Goal: Task Accomplishment & Management: Complete application form

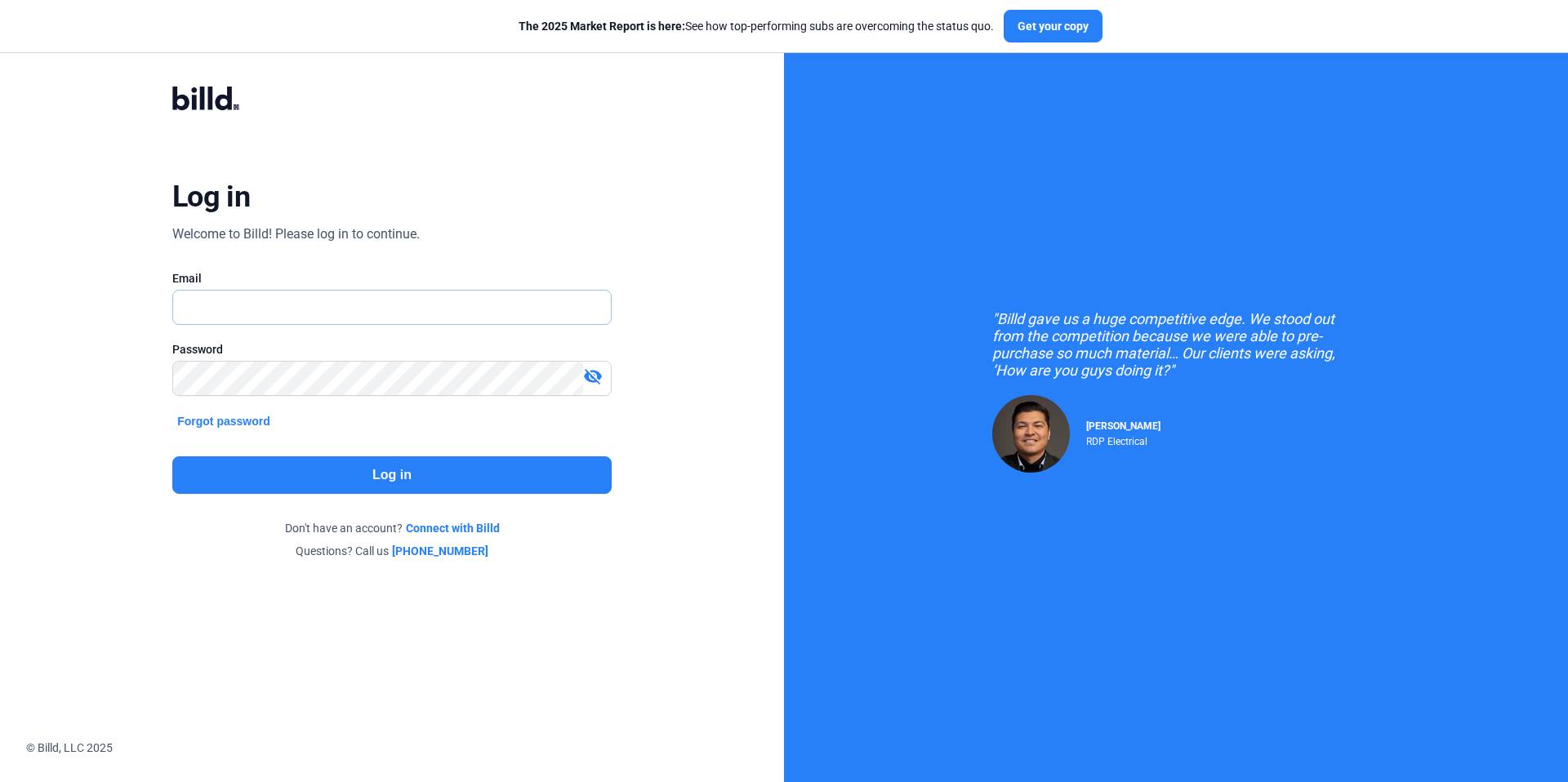
type input "[EMAIL_ADDRESS][DOMAIN_NAME]"
click at [483, 479] on button "Log in" at bounding box center [392, 475] width 440 height 37
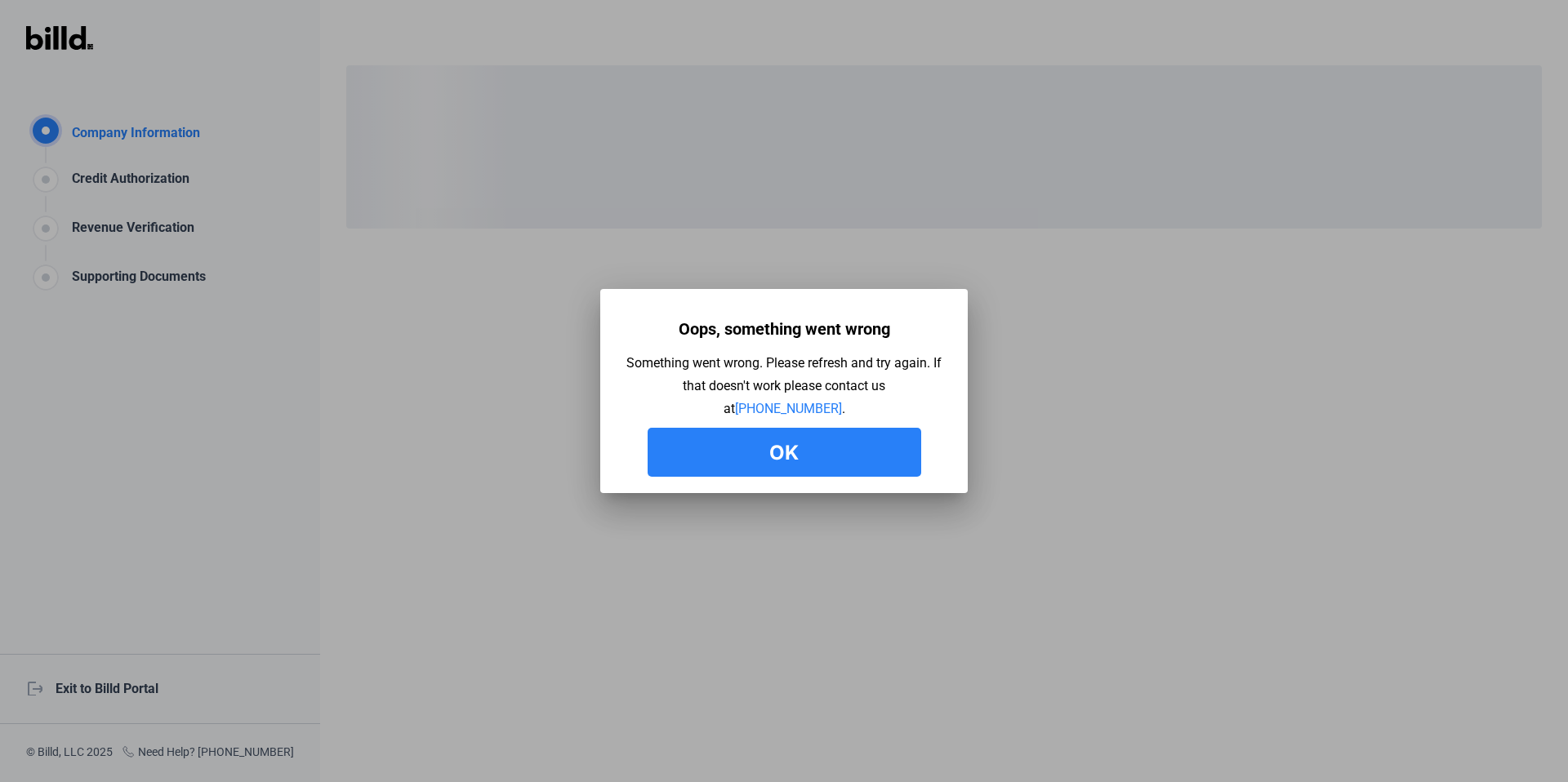
click at [772, 436] on button "Ok" at bounding box center [784, 452] width 273 height 49
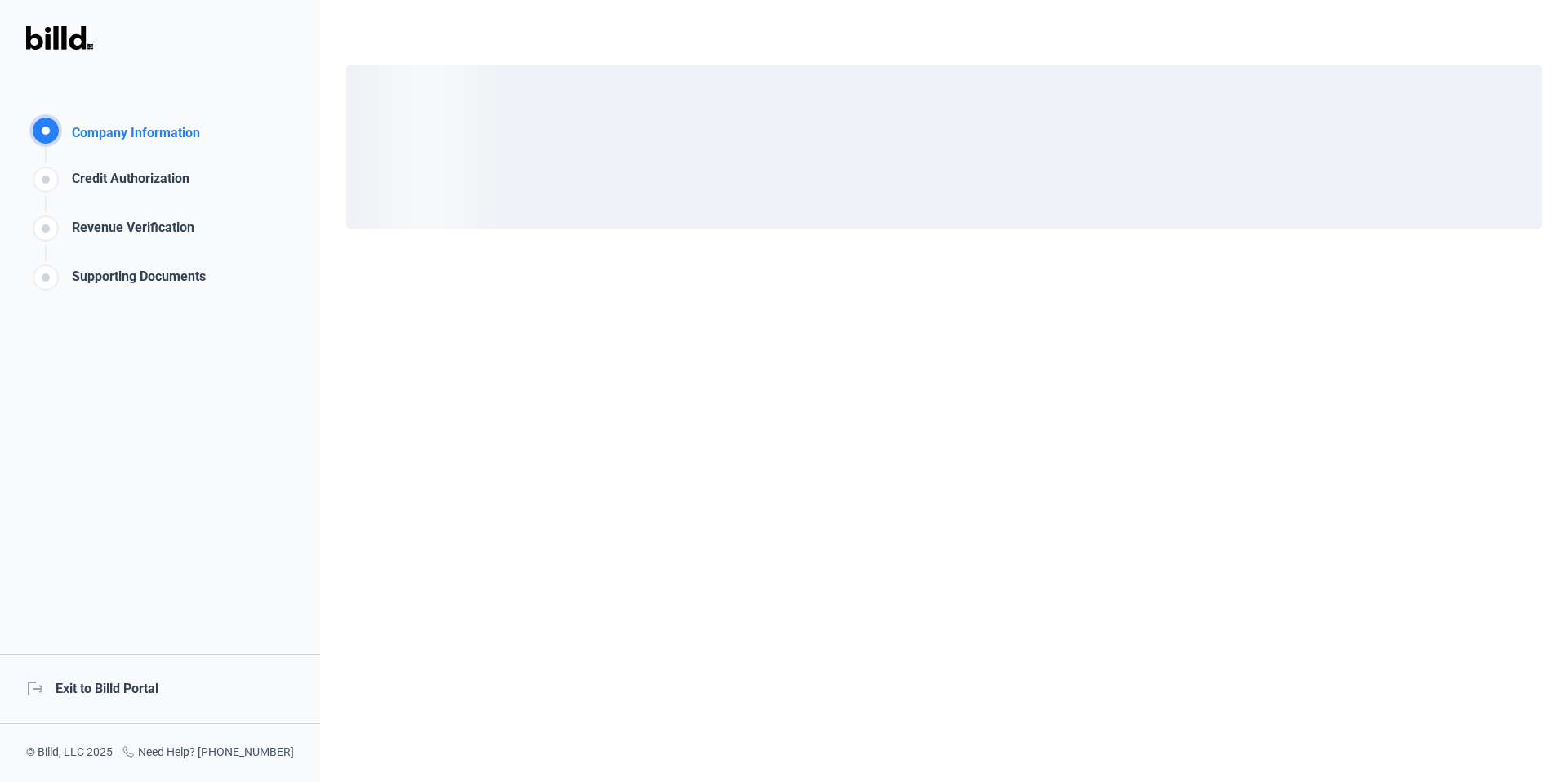
click at [103, 693] on div "logout Exit to Billd Portal" at bounding box center [159, 689] width 320 height 70
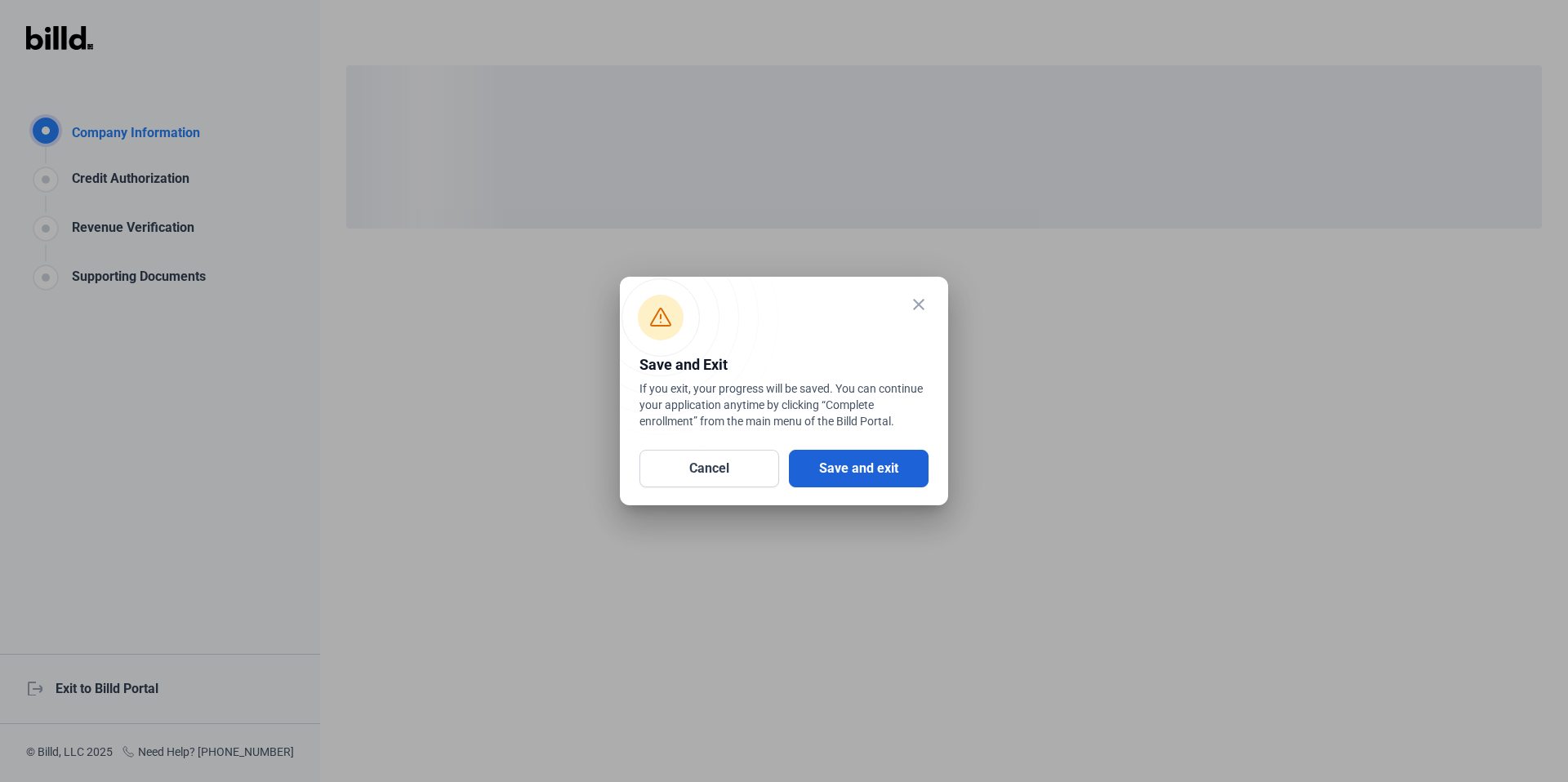
click at [858, 472] on button "Save and exit" at bounding box center [859, 468] width 140 height 37
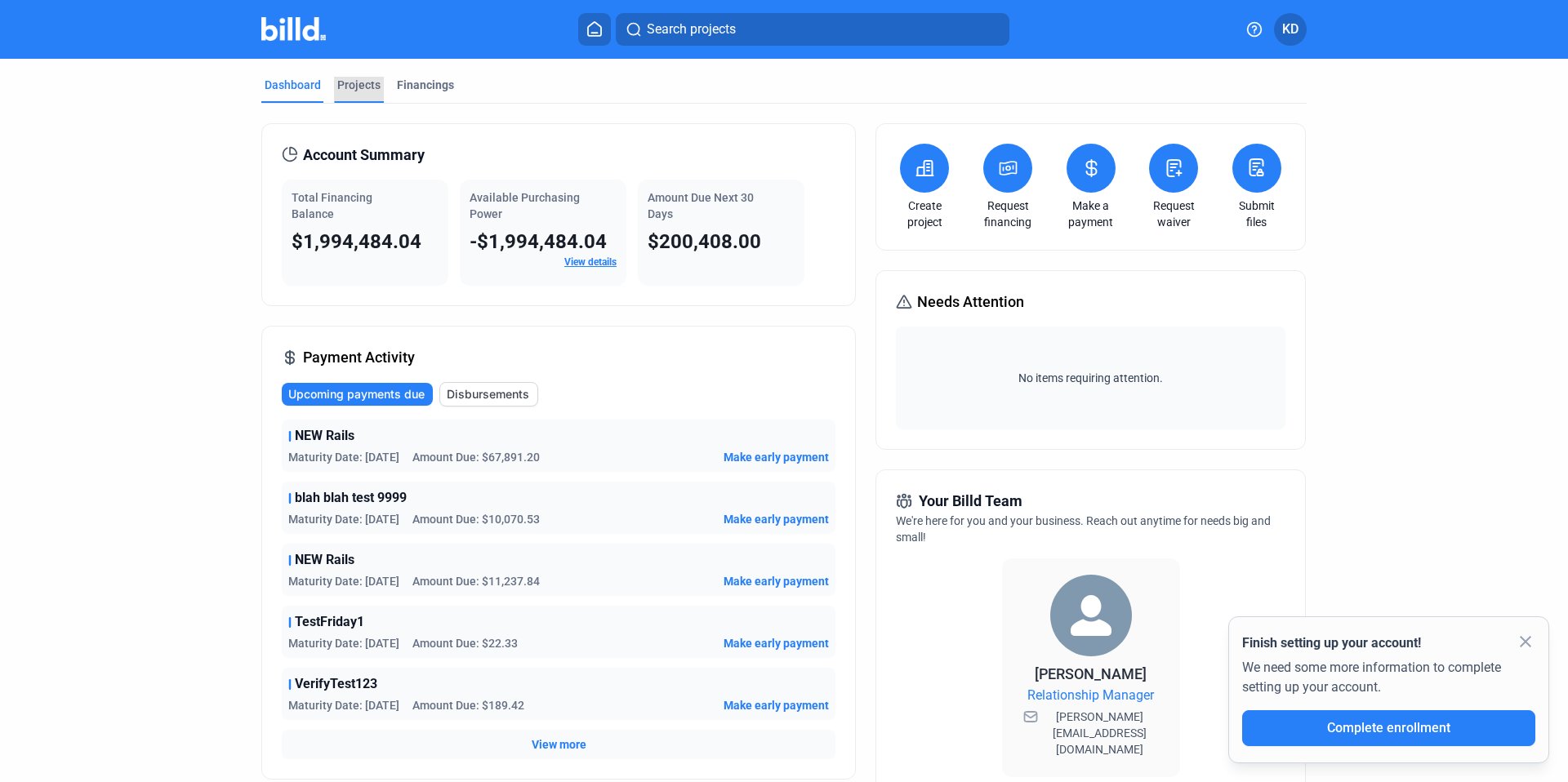
click at [364, 88] on div "Projects" at bounding box center [359, 85] width 43 height 17
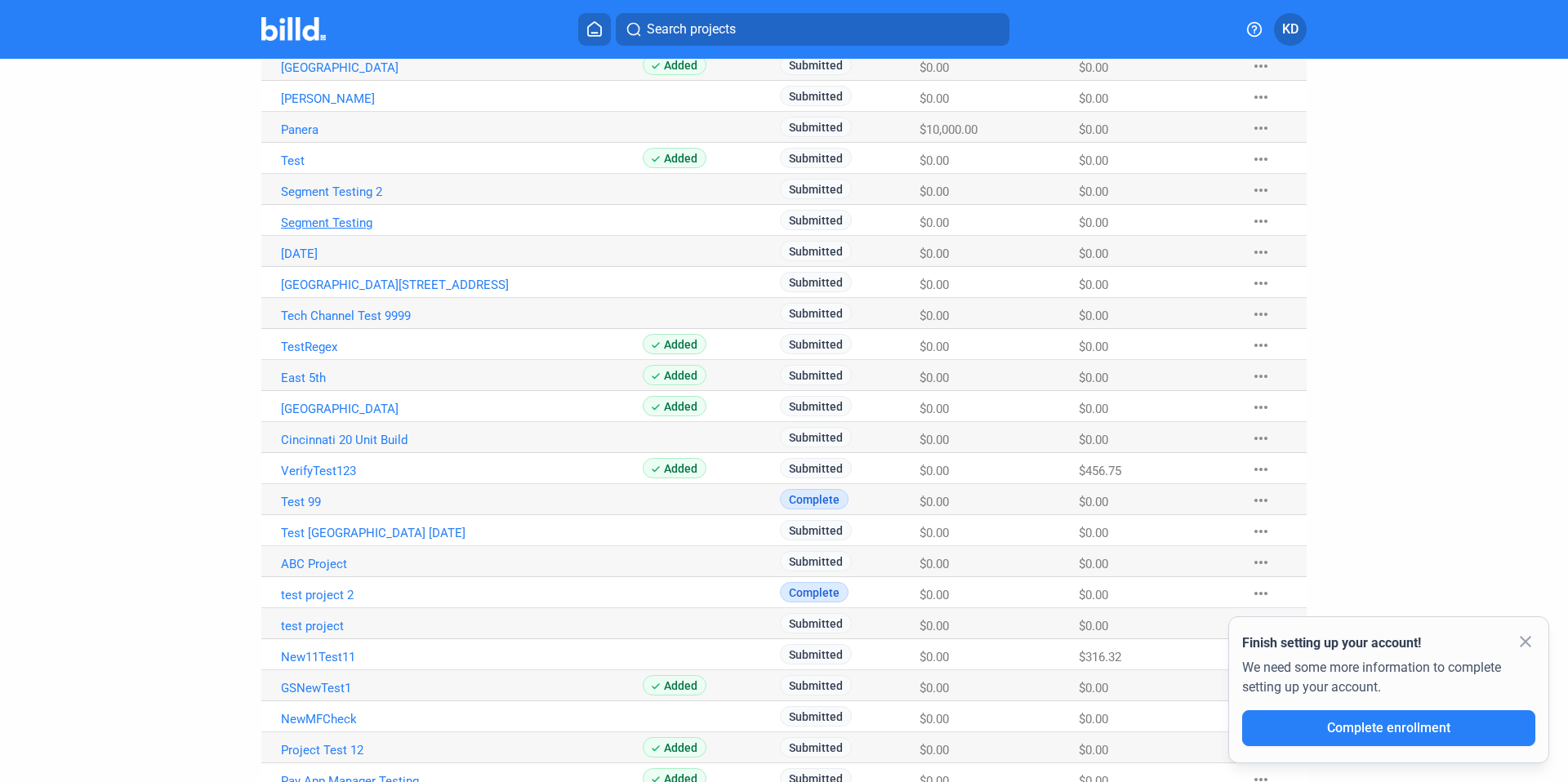
scroll to position [288, 0]
click at [383, 11] on link "Test [GEOGRAPHIC_DATA] [DATE]" at bounding box center [462, 3] width 362 height 15
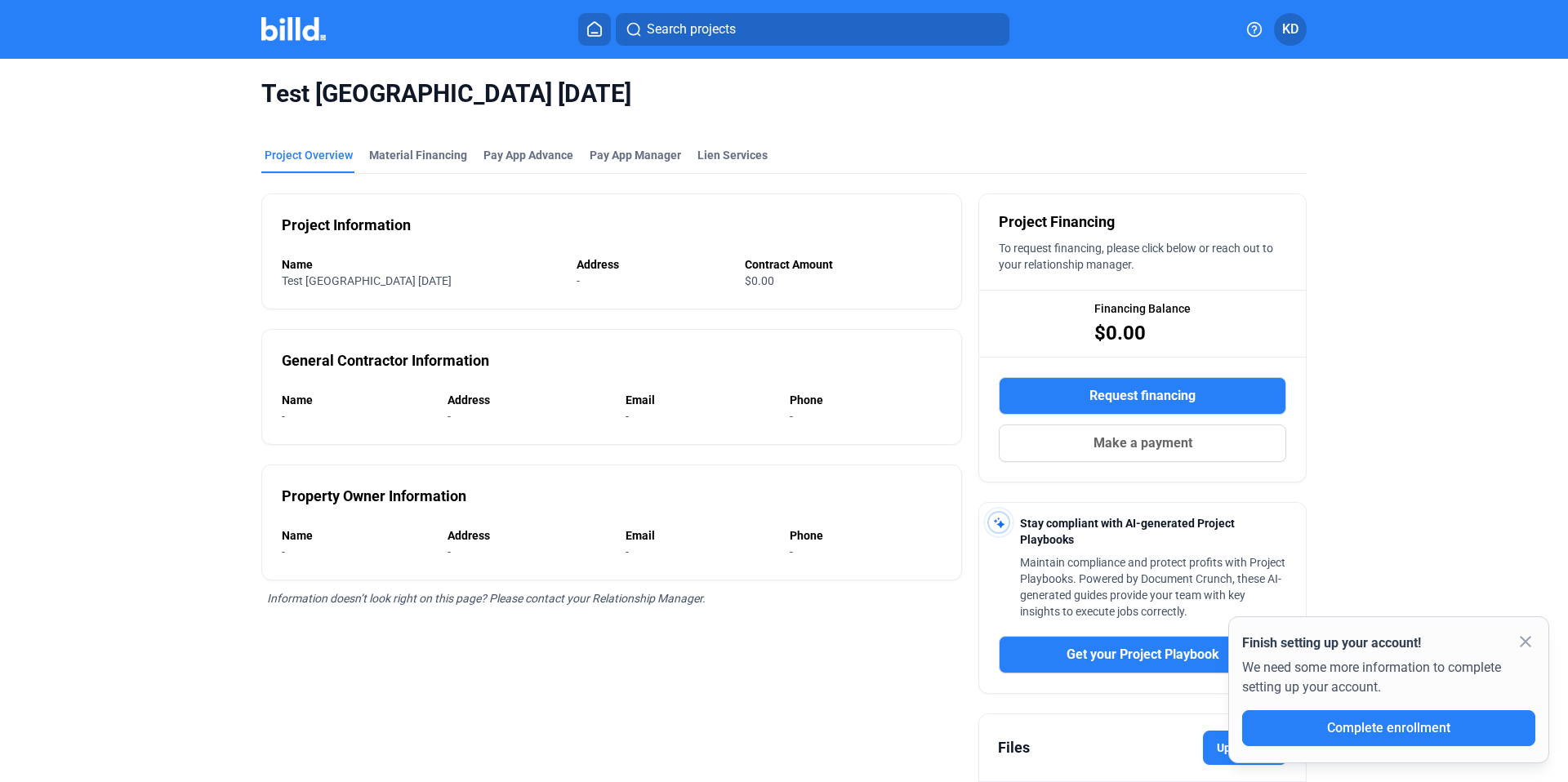
click at [731, 123] on div "Test [GEOGRAPHIC_DATA] [DATE]" at bounding box center [784, 93] width 1046 height 70
click at [724, 161] on div "Lien Services" at bounding box center [732, 154] width 70 height 17
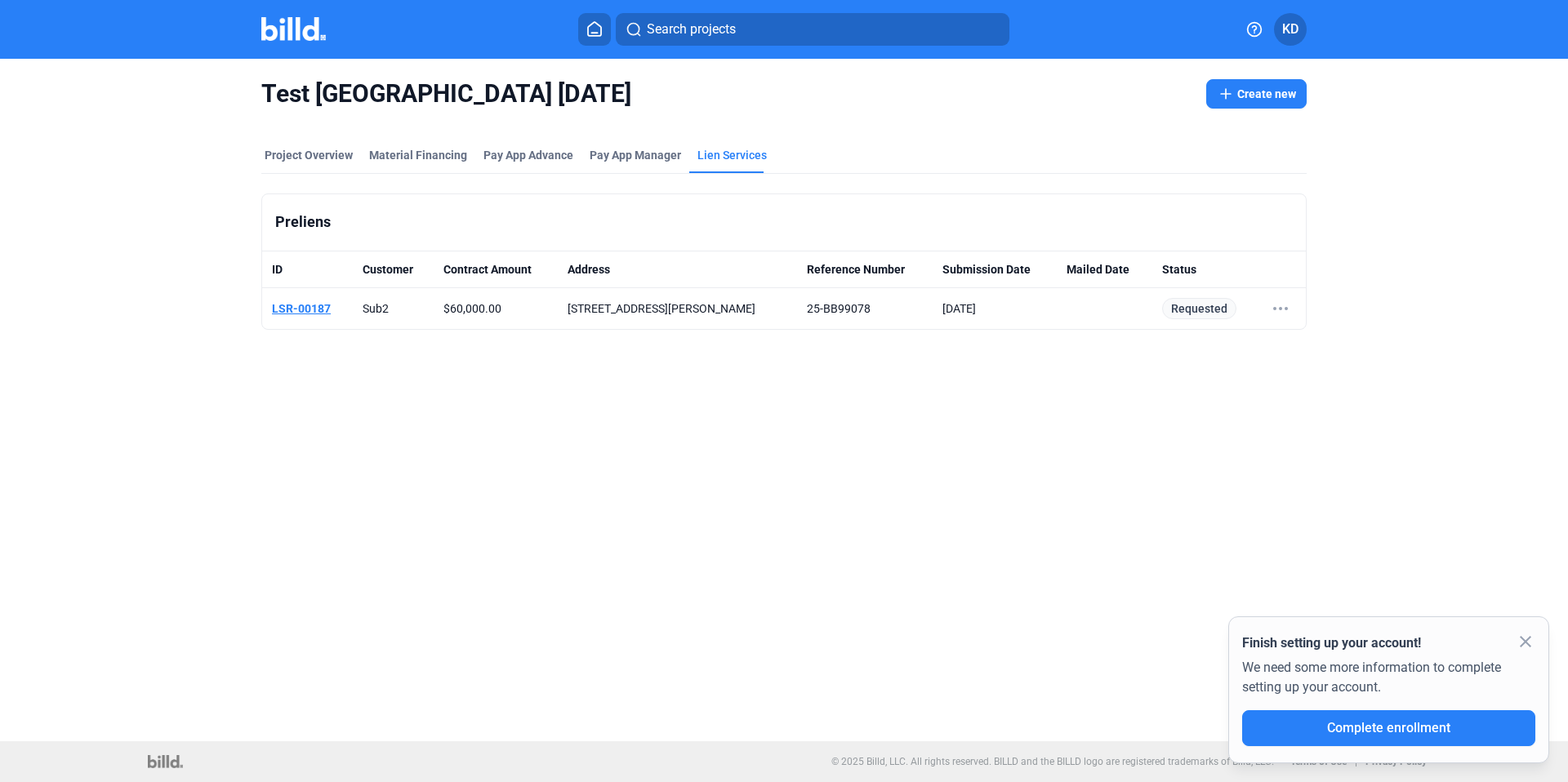
click at [311, 307] on link "LSR-00187" at bounding box center [301, 308] width 59 height 13
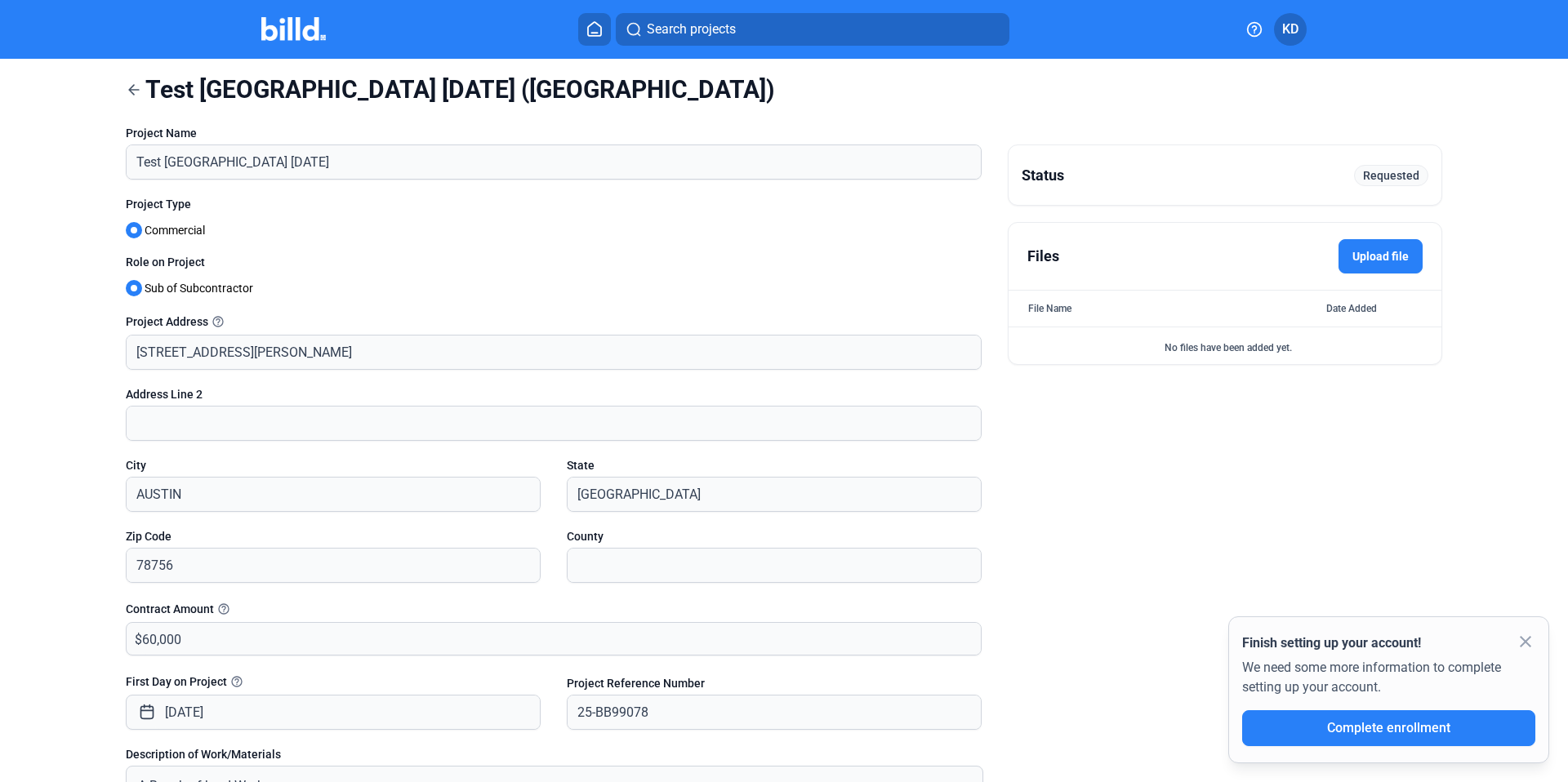
click at [133, 86] on icon at bounding box center [134, 90] width 17 height 17
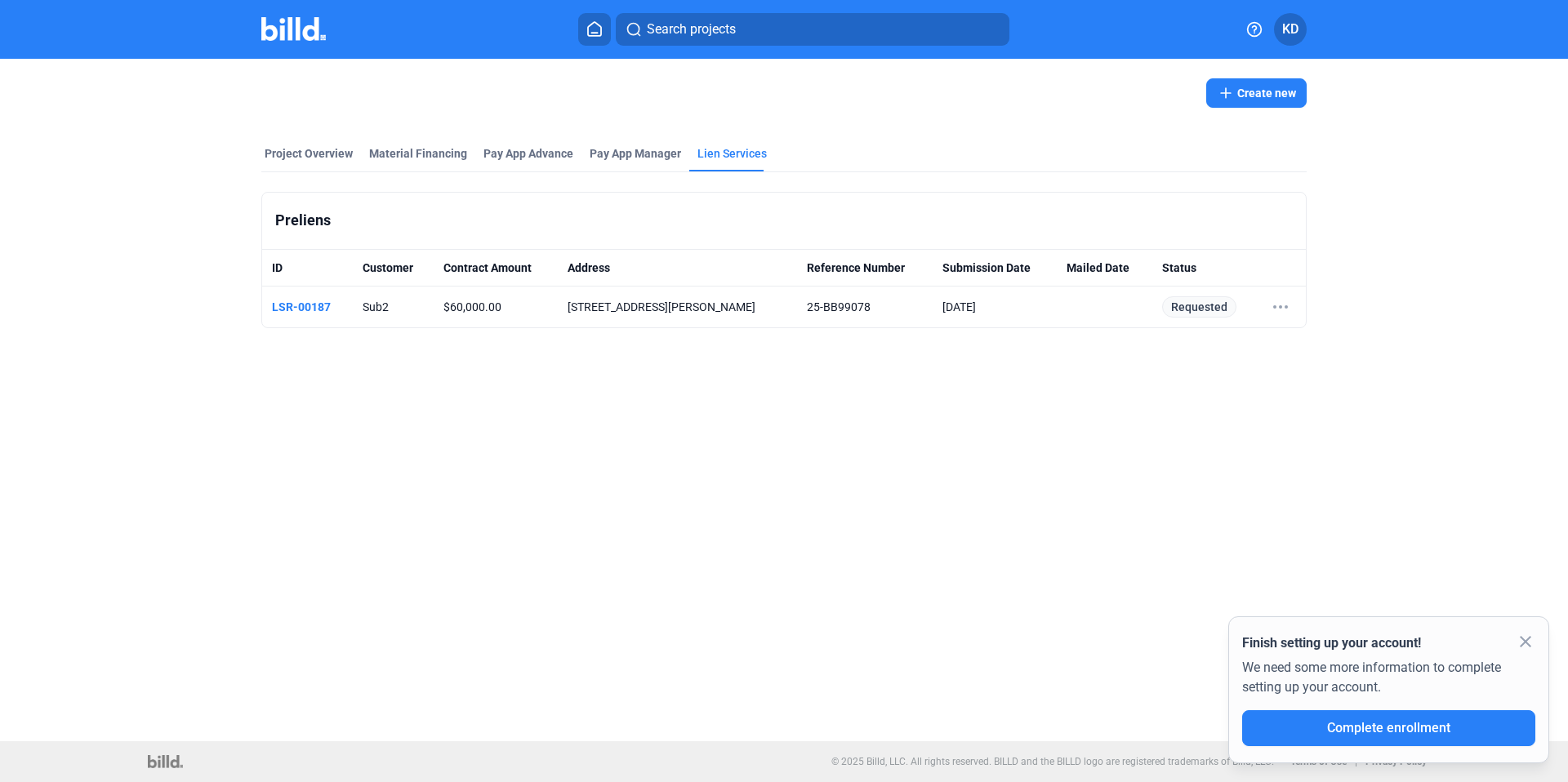
click at [1283, 90] on button "Create new" at bounding box center [1256, 93] width 100 height 30
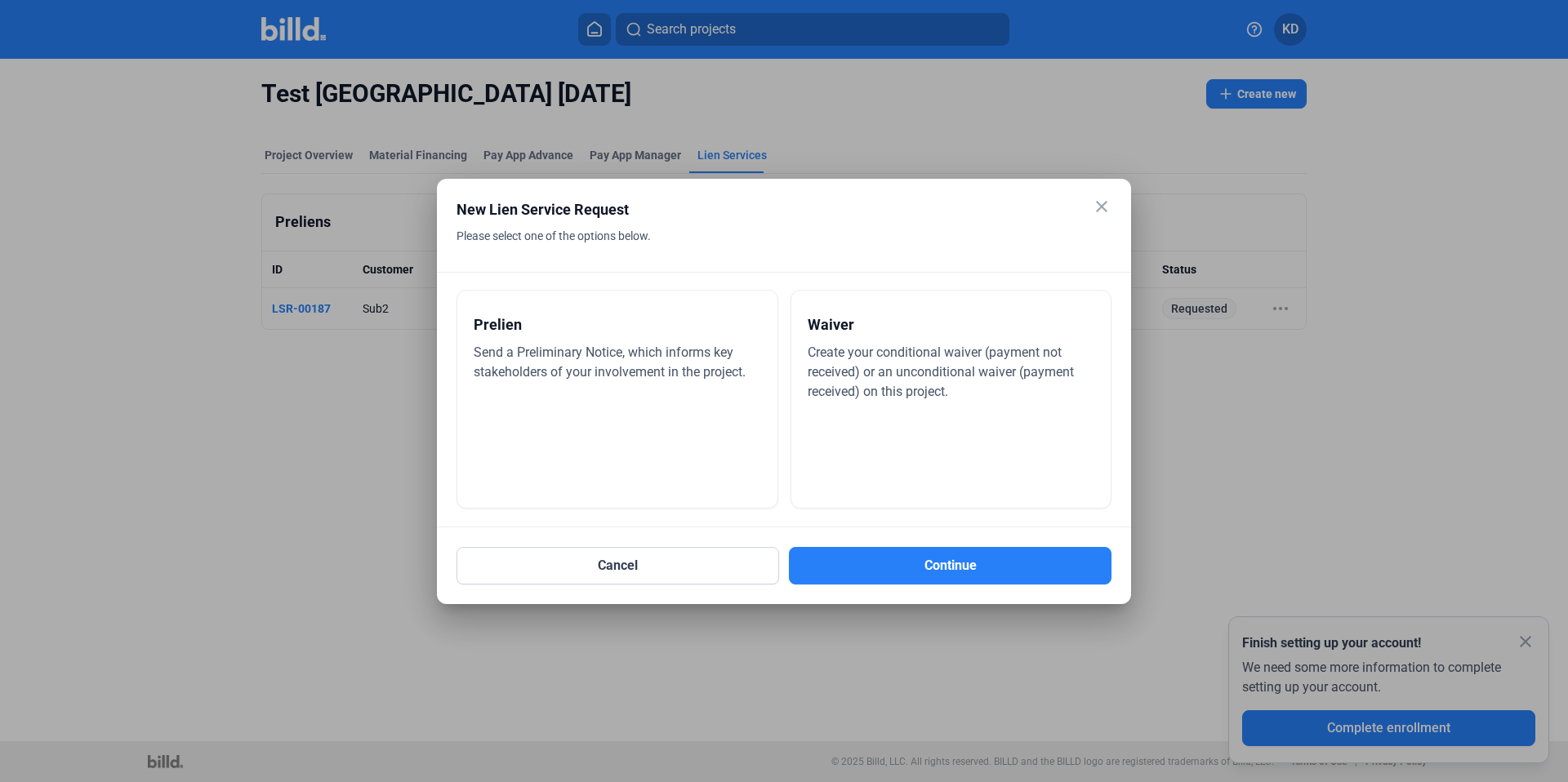
click at [726, 385] on div "Prelien Send a Preliminary Notice, which informs key stakeholders of your invol…" at bounding box center [617, 399] width 322 height 219
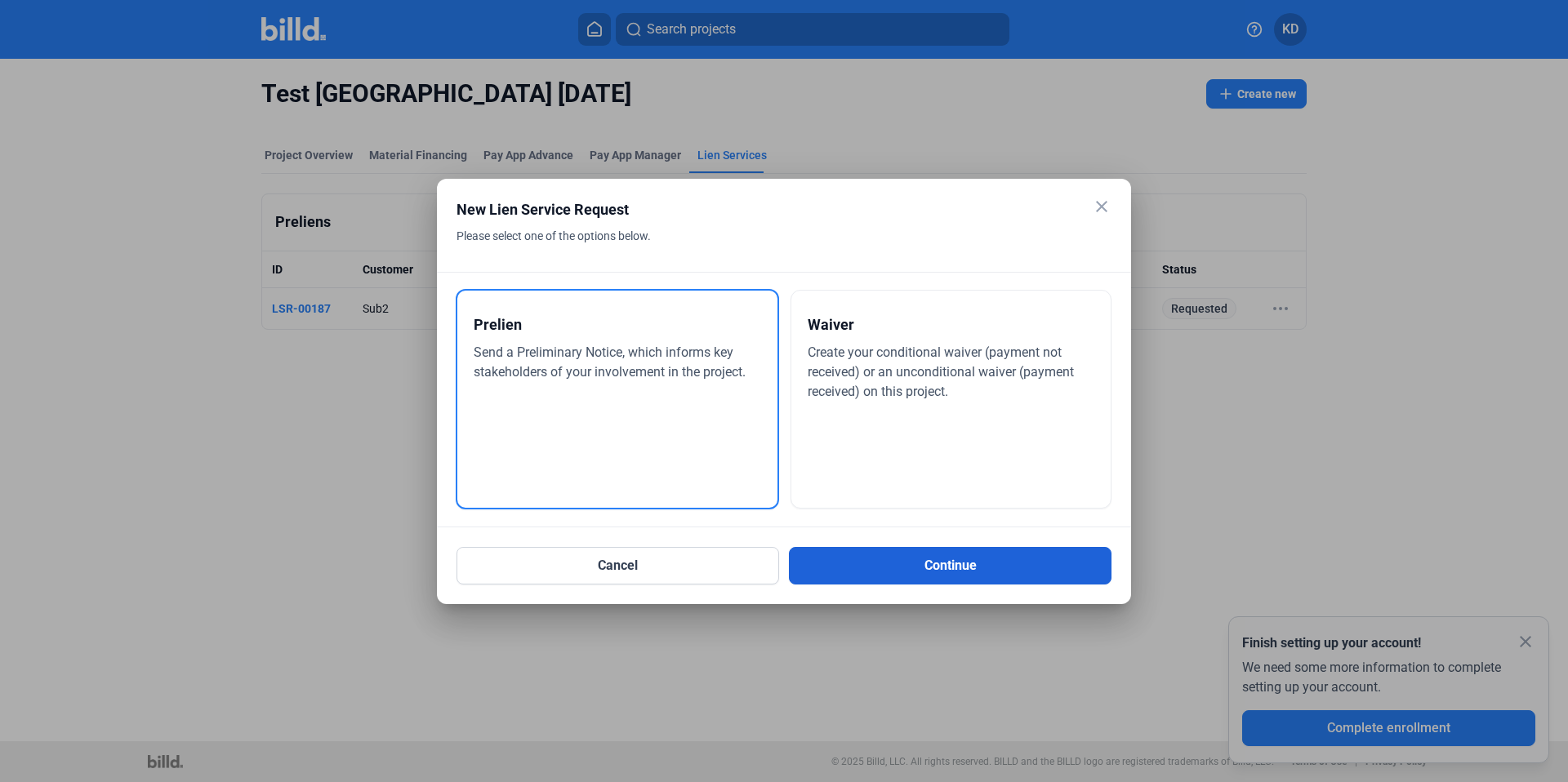
click at [897, 562] on button "Continue" at bounding box center [950, 566] width 323 height 37
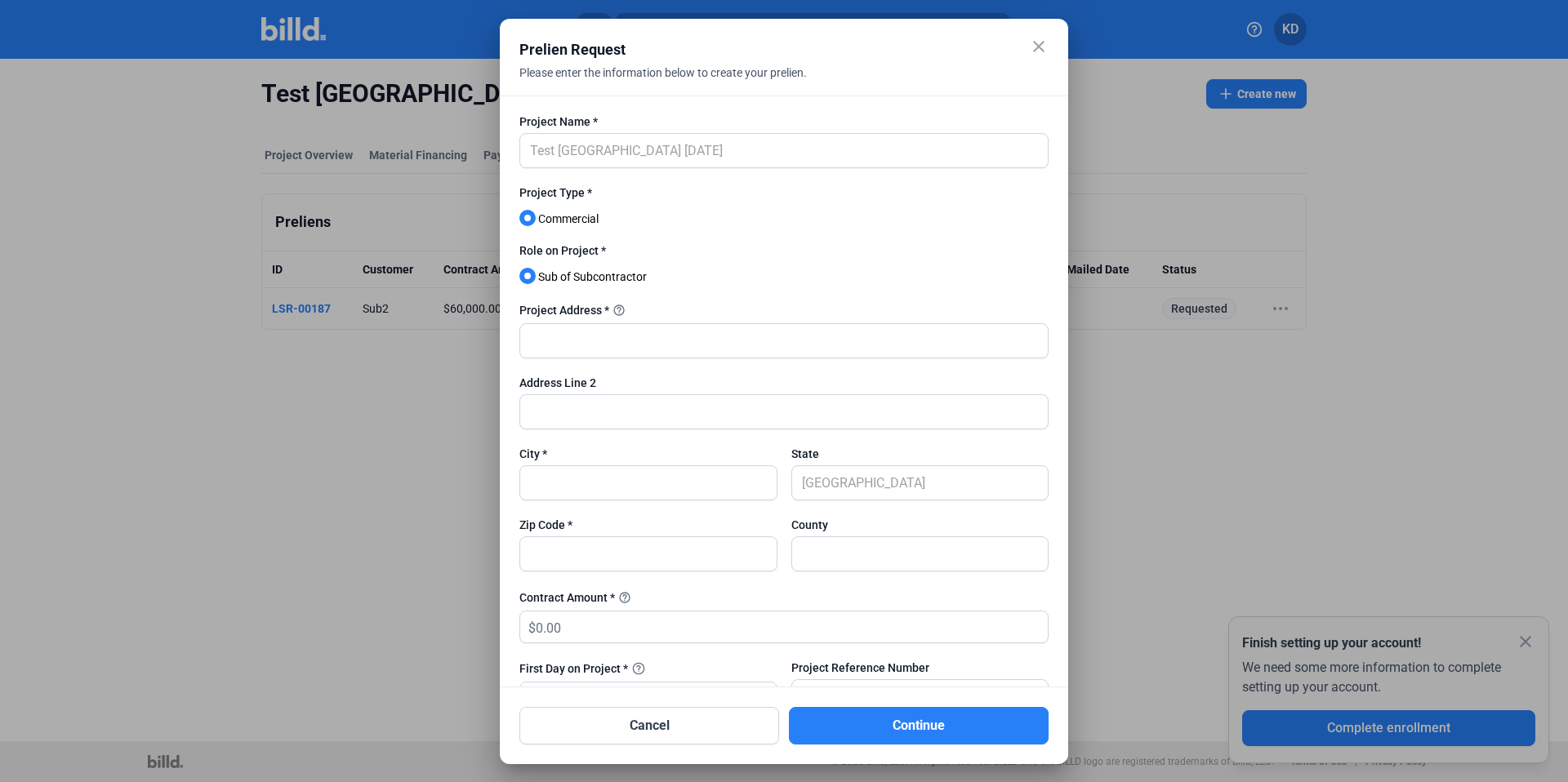
click at [1044, 48] on mat-icon "close" at bounding box center [1039, 46] width 20 height 20
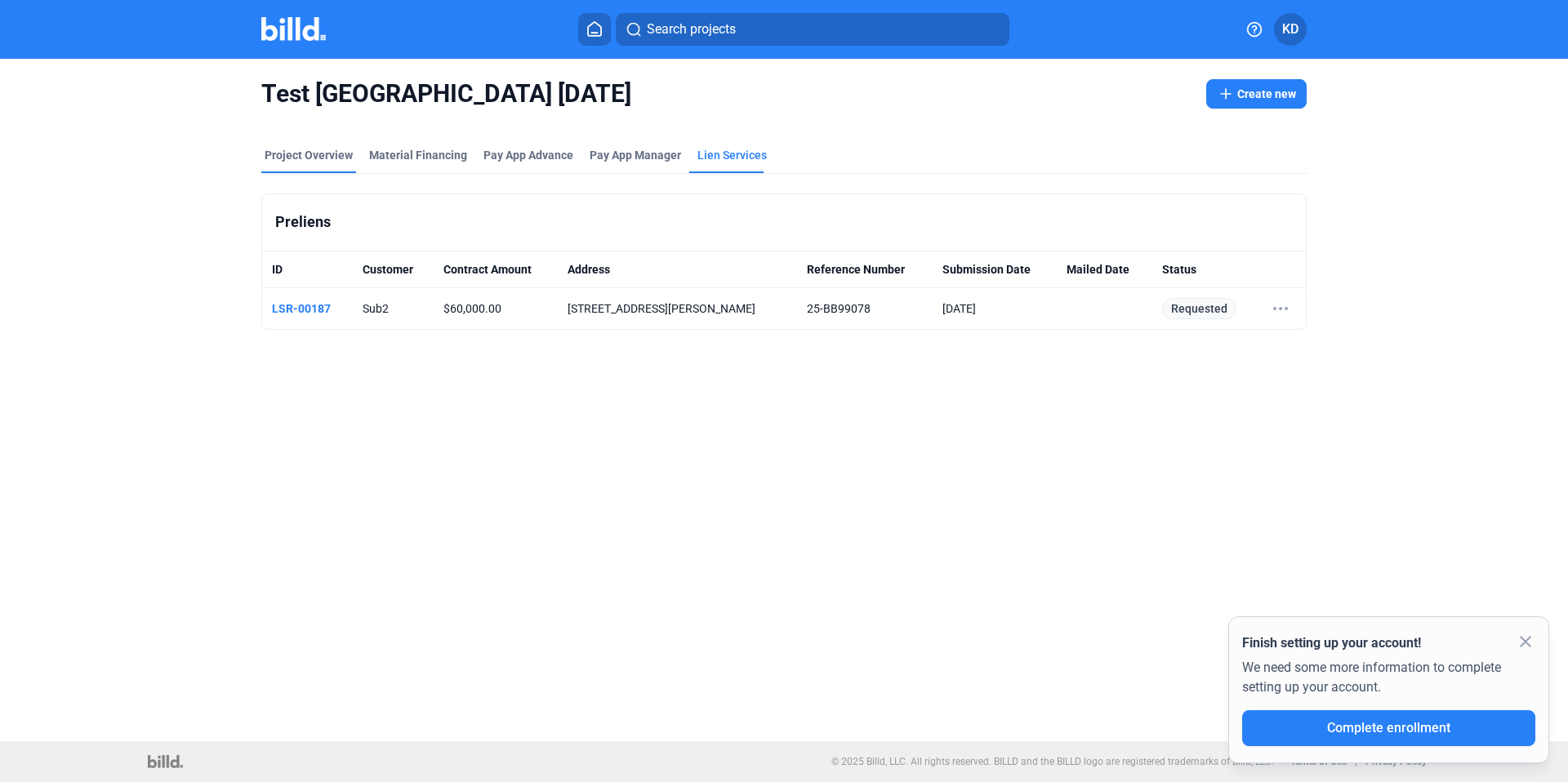
click at [331, 155] on div "Project Overview" at bounding box center [309, 154] width 89 height 17
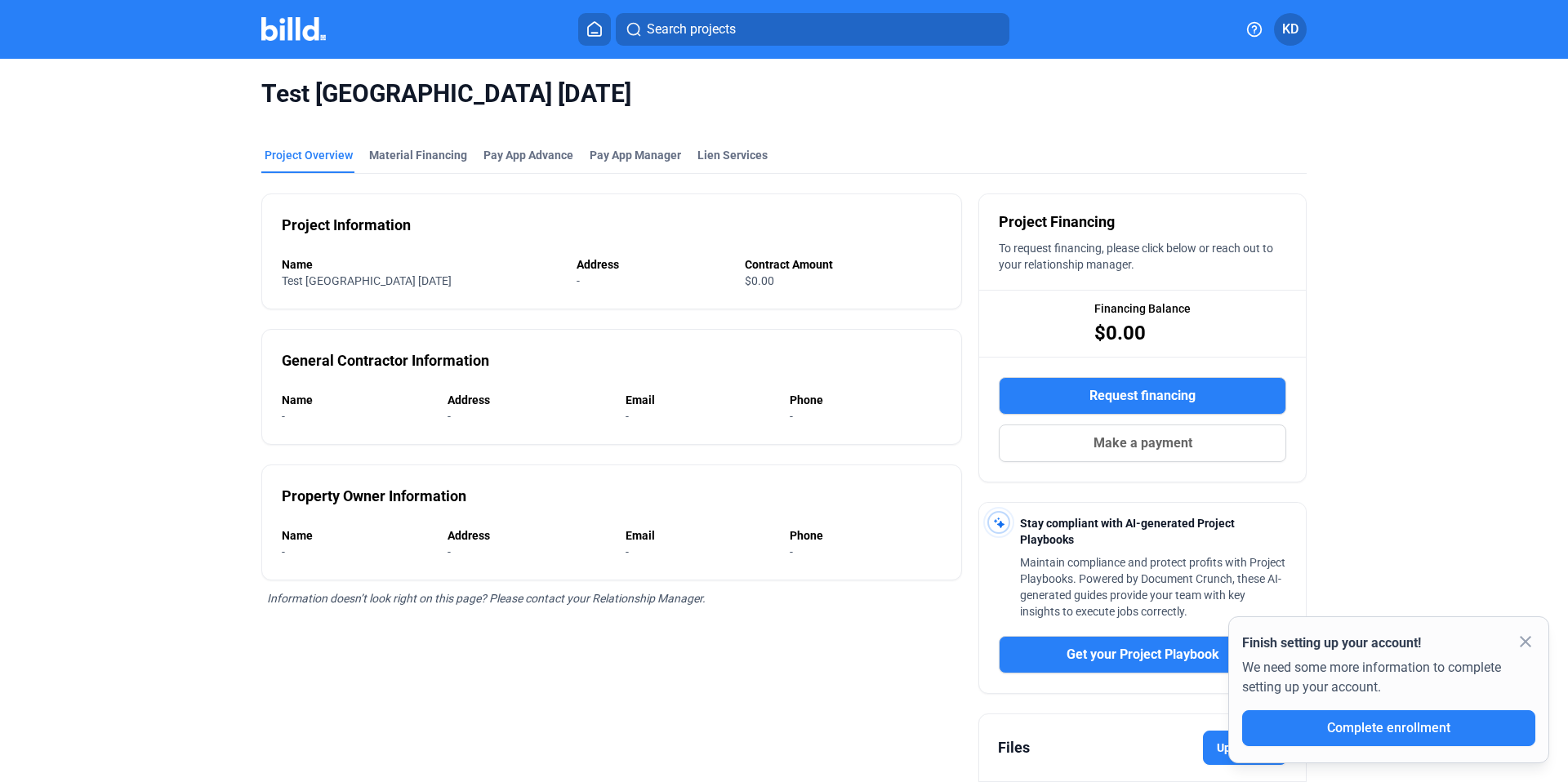
click at [590, 27] on icon at bounding box center [594, 30] width 17 height 16
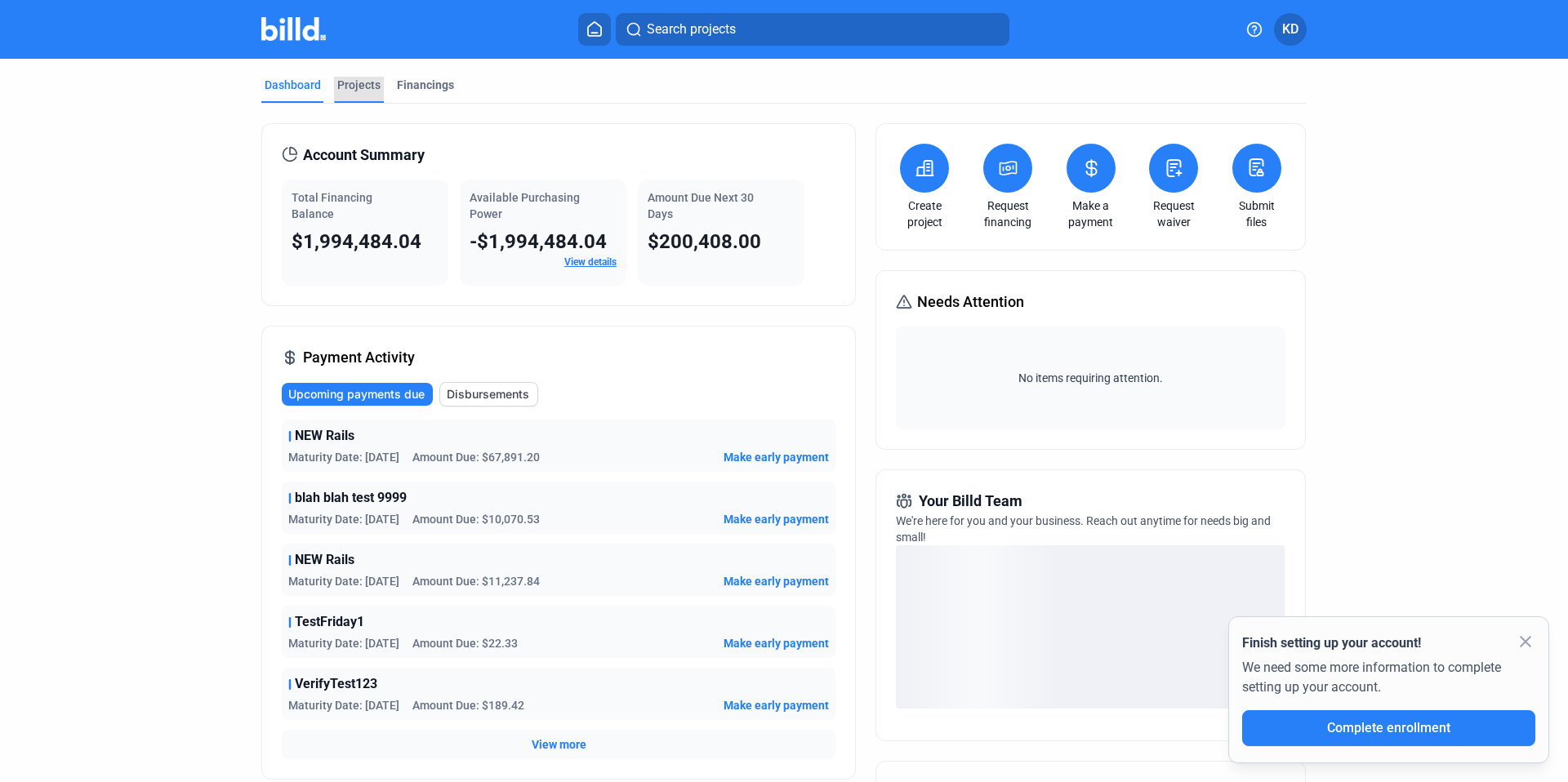
click at [371, 88] on div "Projects" at bounding box center [359, 85] width 43 height 17
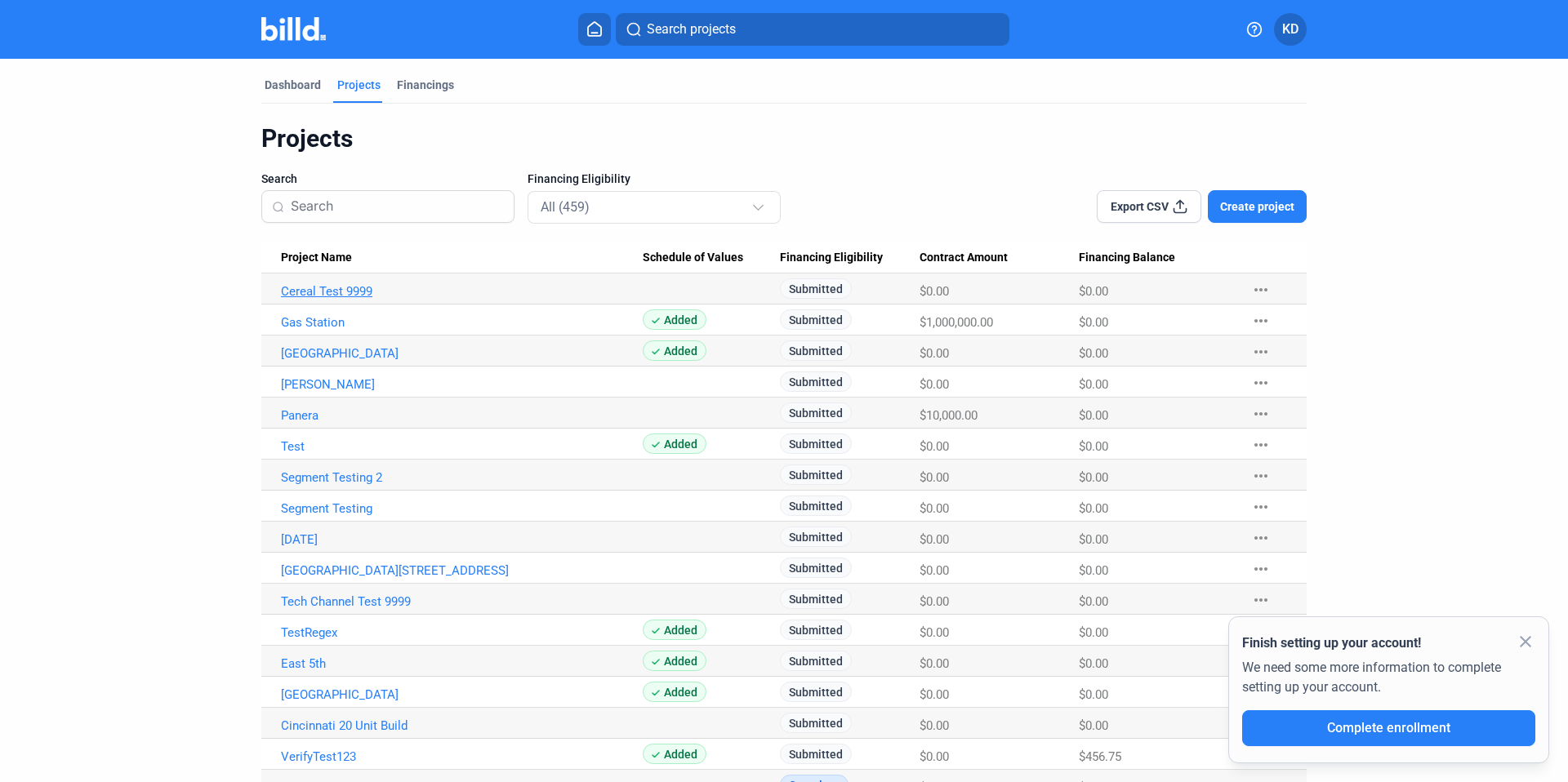
click at [334, 285] on link "Cereal Test 9999" at bounding box center [462, 291] width 362 height 15
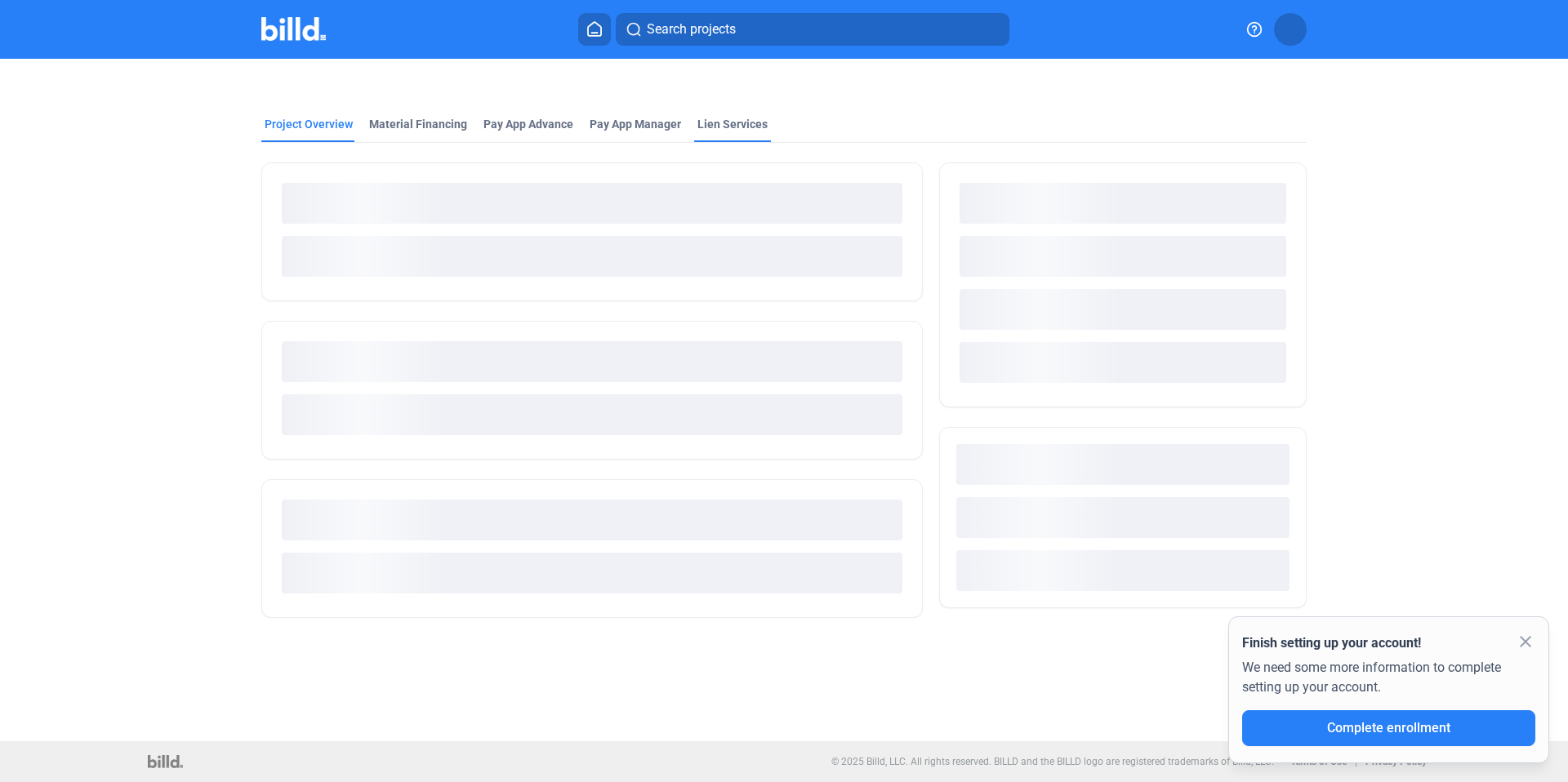
click at [731, 126] on div "Lien Services" at bounding box center [732, 124] width 70 height 17
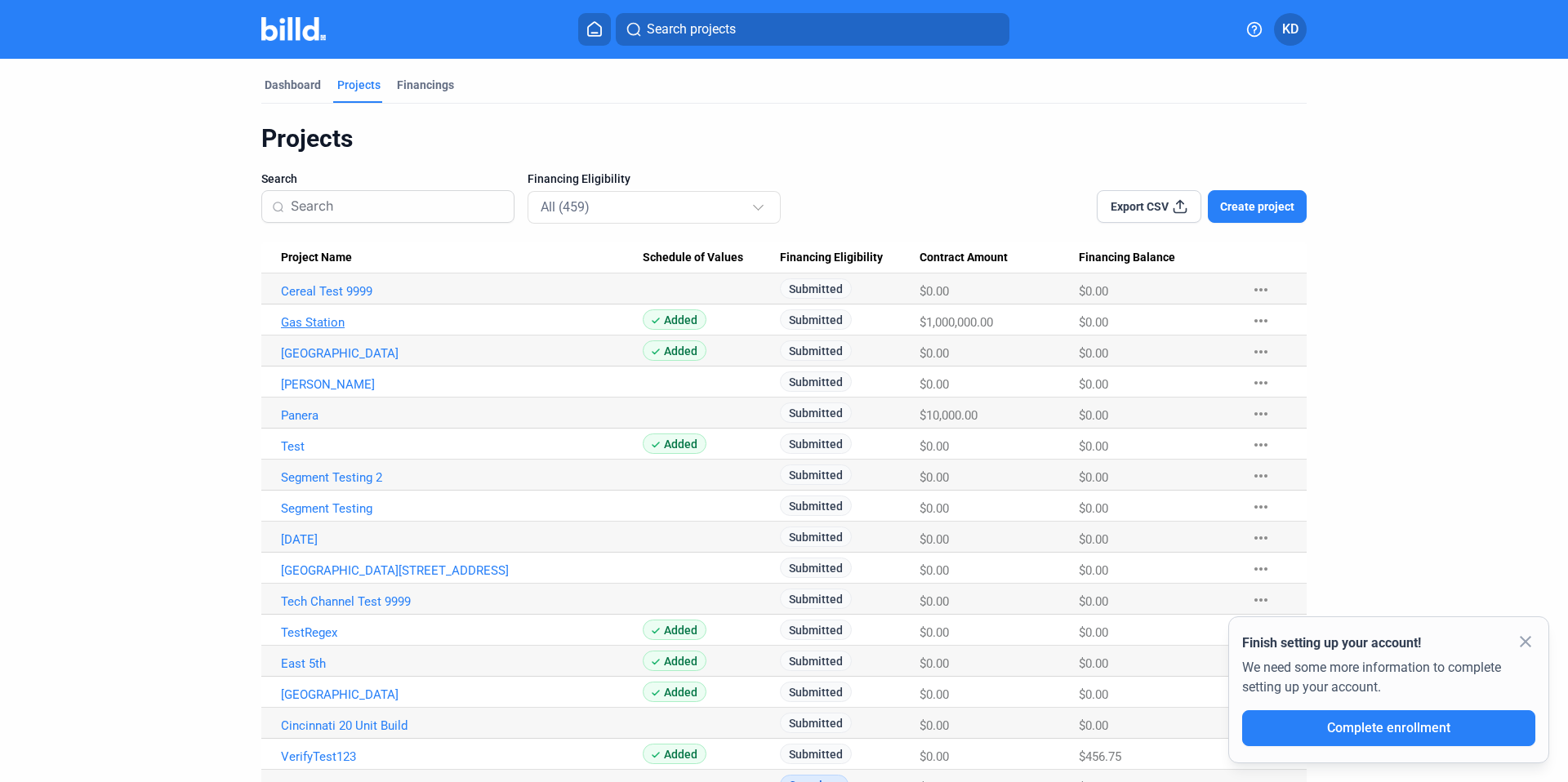
click at [330, 299] on link "Gas Station" at bounding box center [462, 291] width 362 height 15
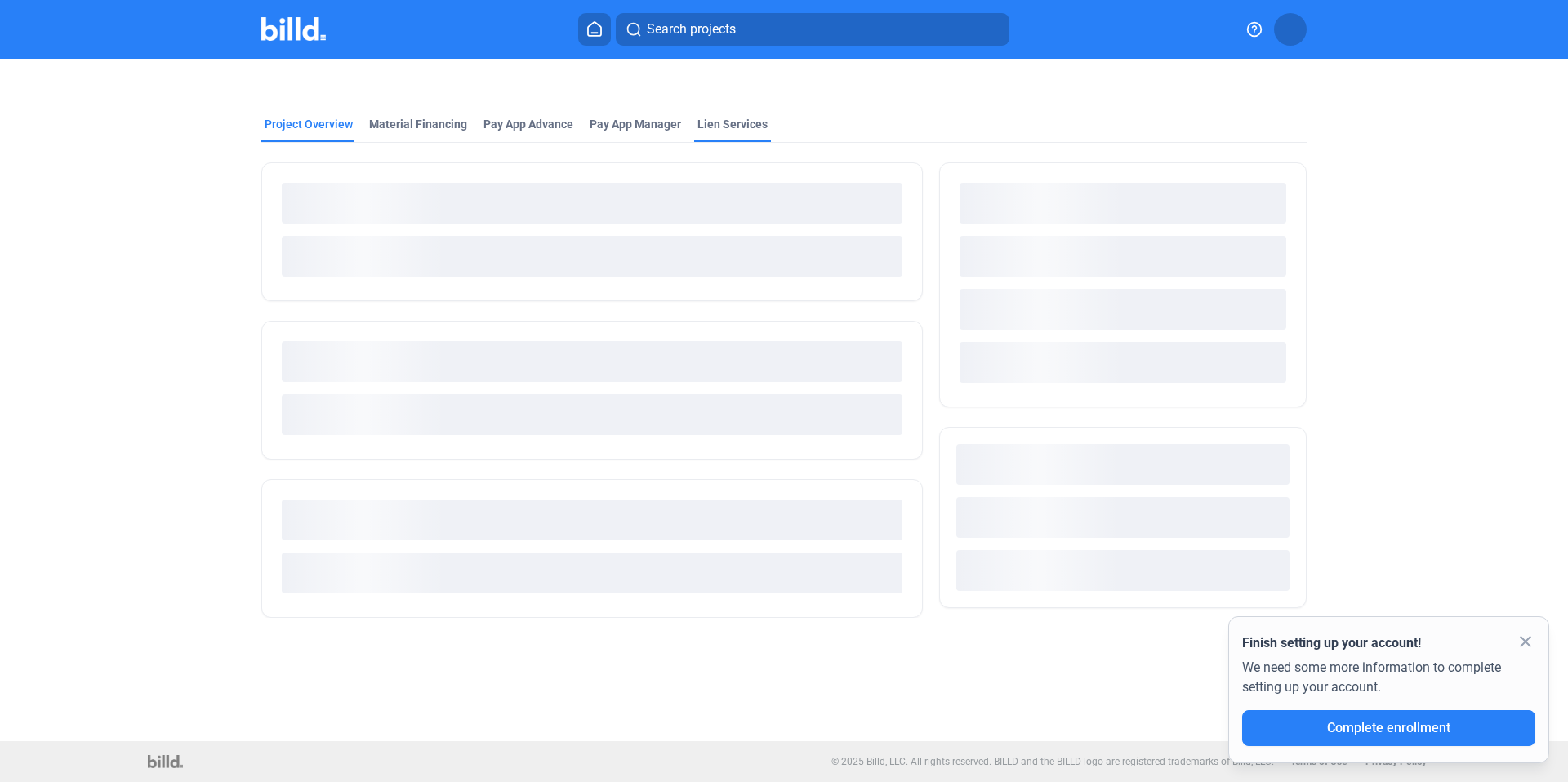
click at [754, 126] on div "Lien Services" at bounding box center [732, 124] width 70 height 17
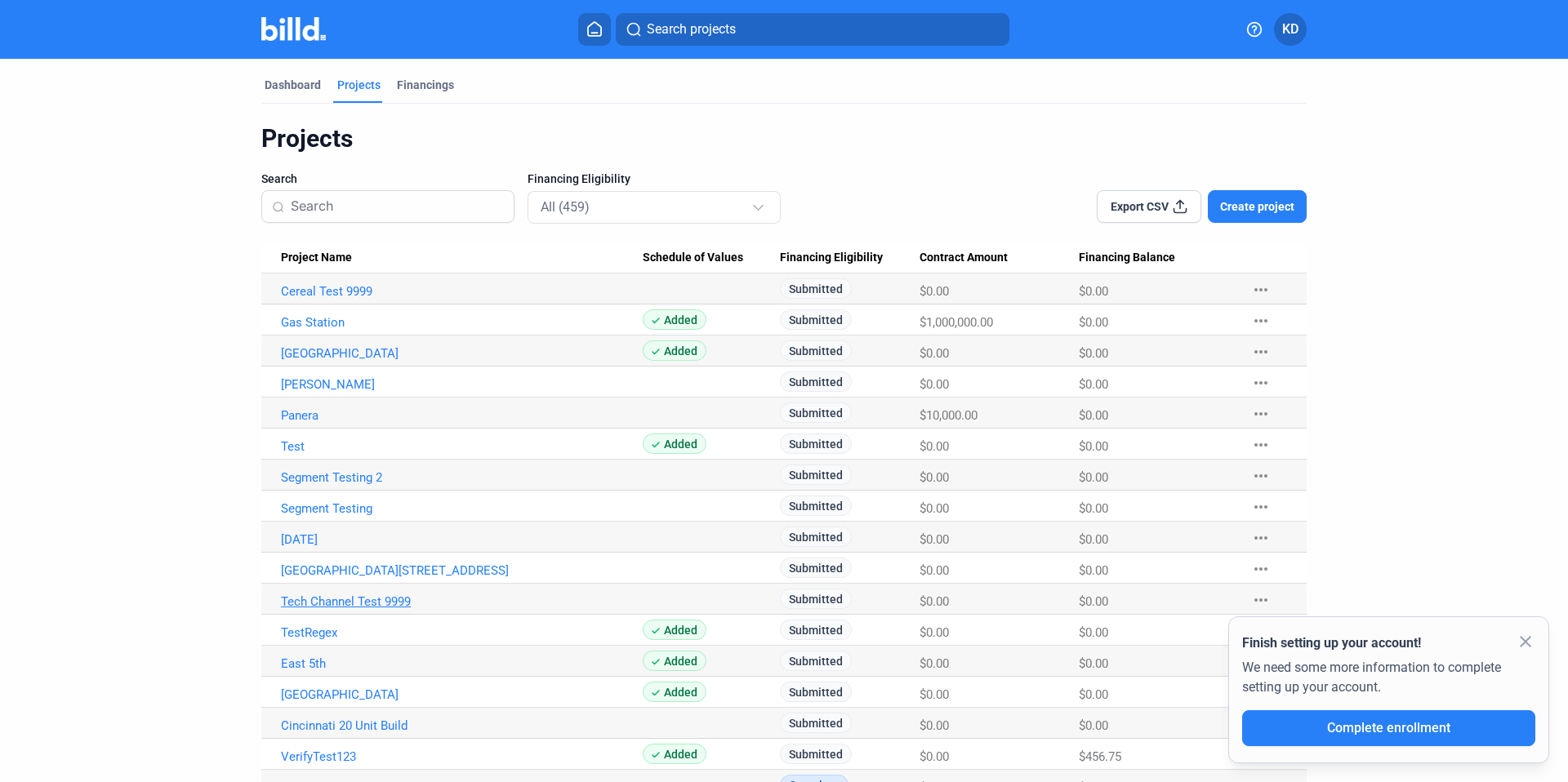
click at [352, 299] on link "Tech Channel Test 9999" at bounding box center [462, 291] width 362 height 15
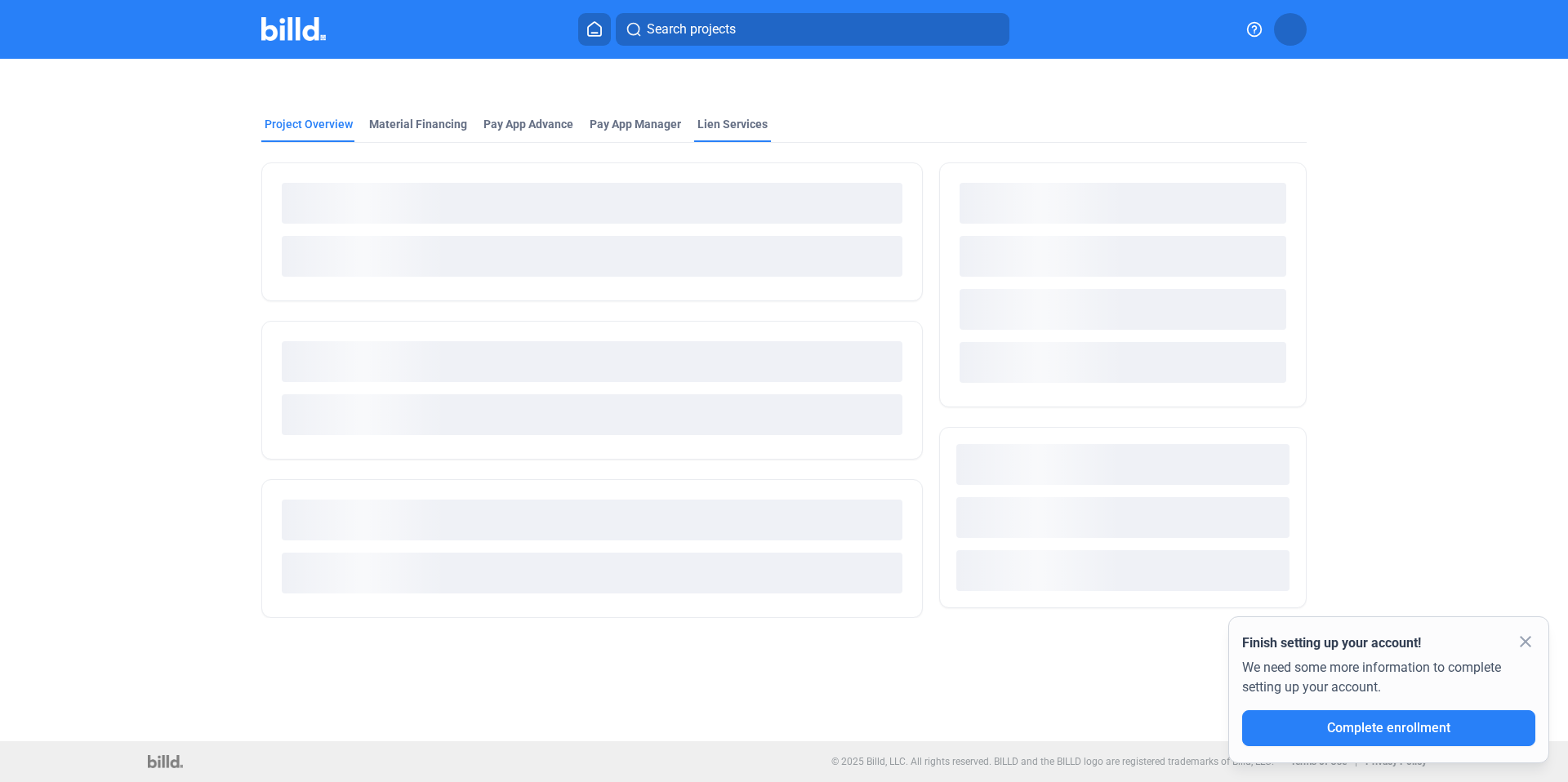
click at [709, 134] on div "Lien Services" at bounding box center [733, 129] width 77 height 27
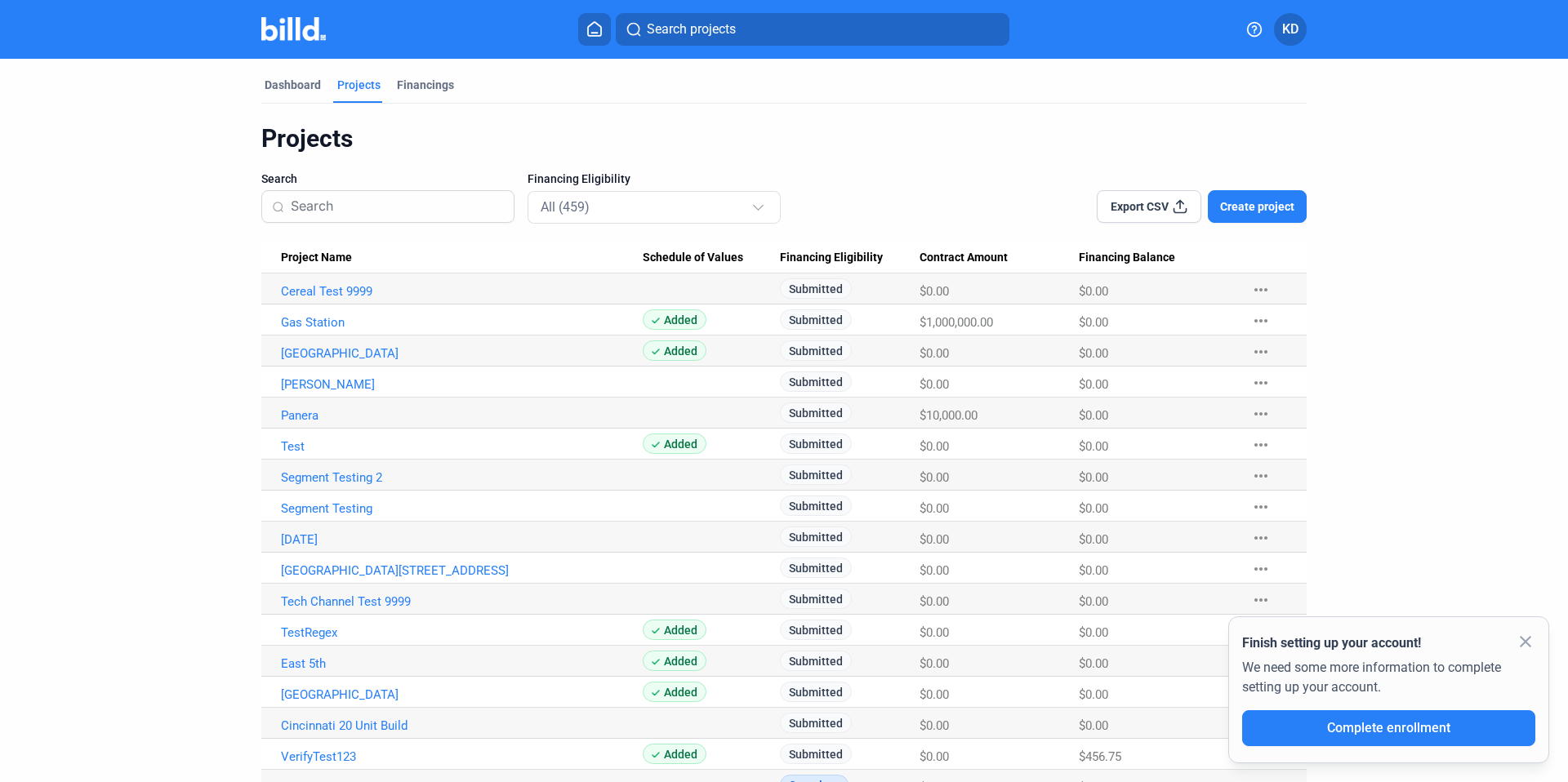
scroll to position [815, 0]
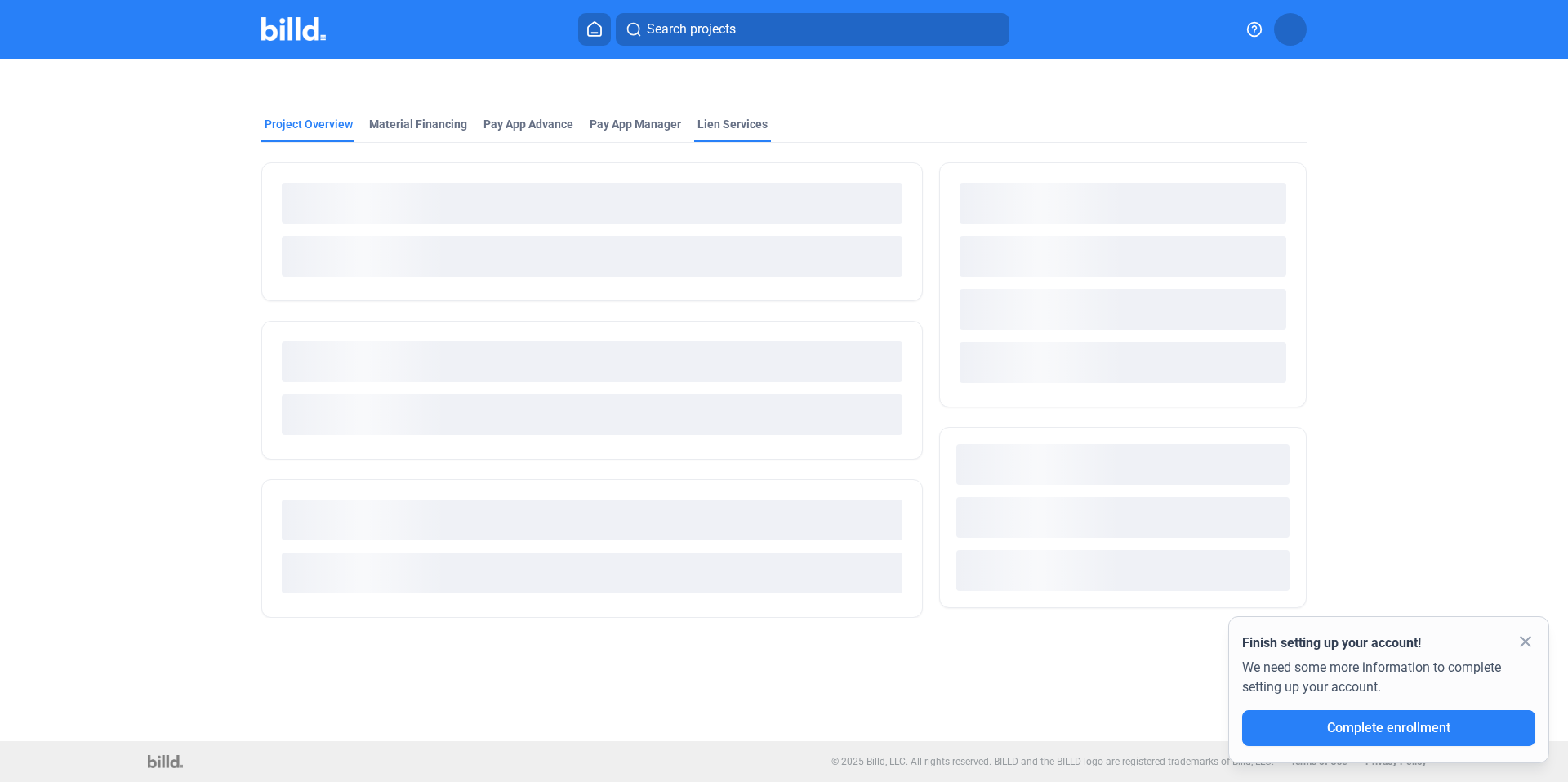
click at [706, 129] on div "Lien Services" at bounding box center [732, 124] width 70 height 17
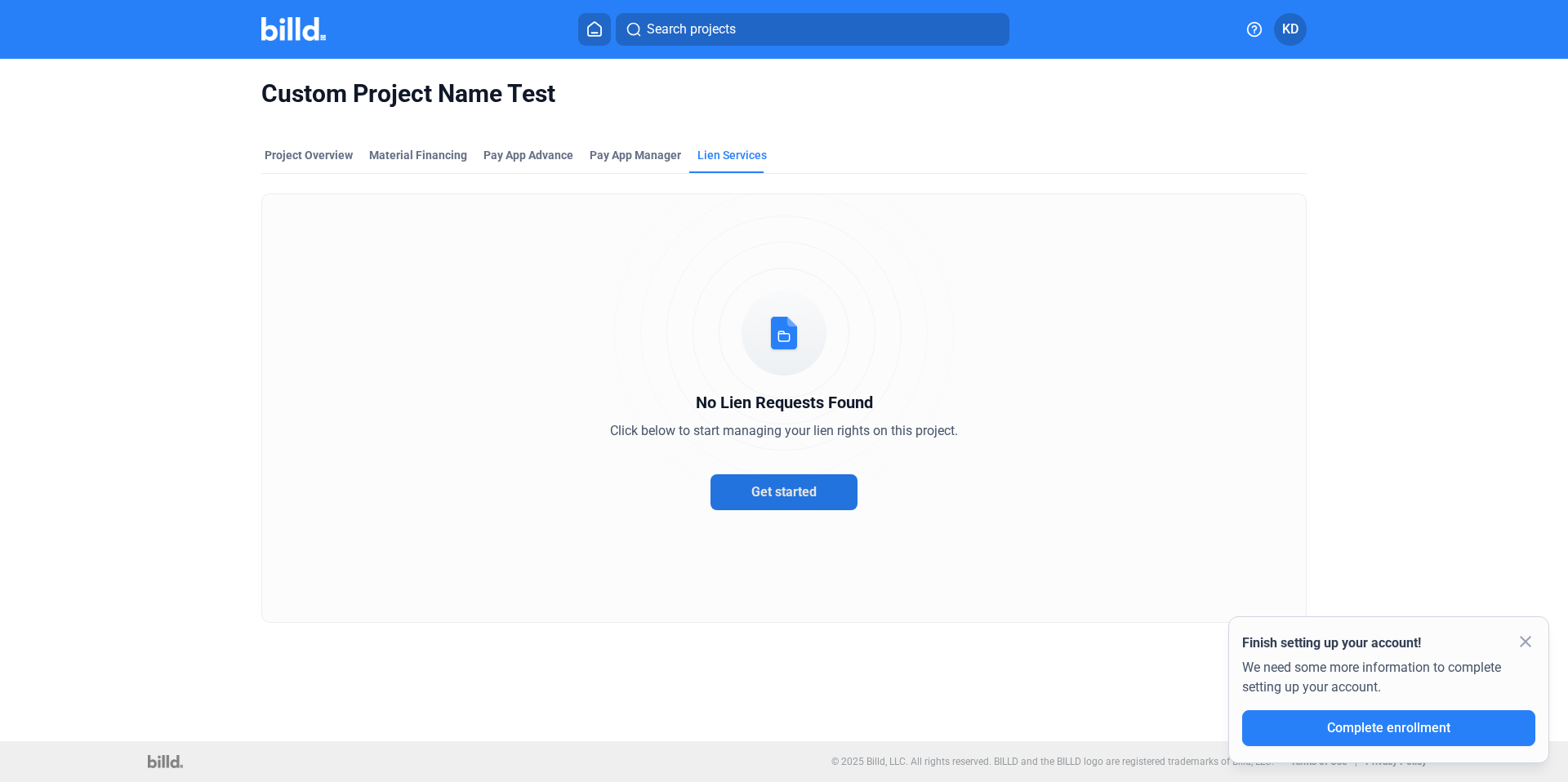
click at [766, 498] on span "Get started" at bounding box center [784, 492] width 65 height 16
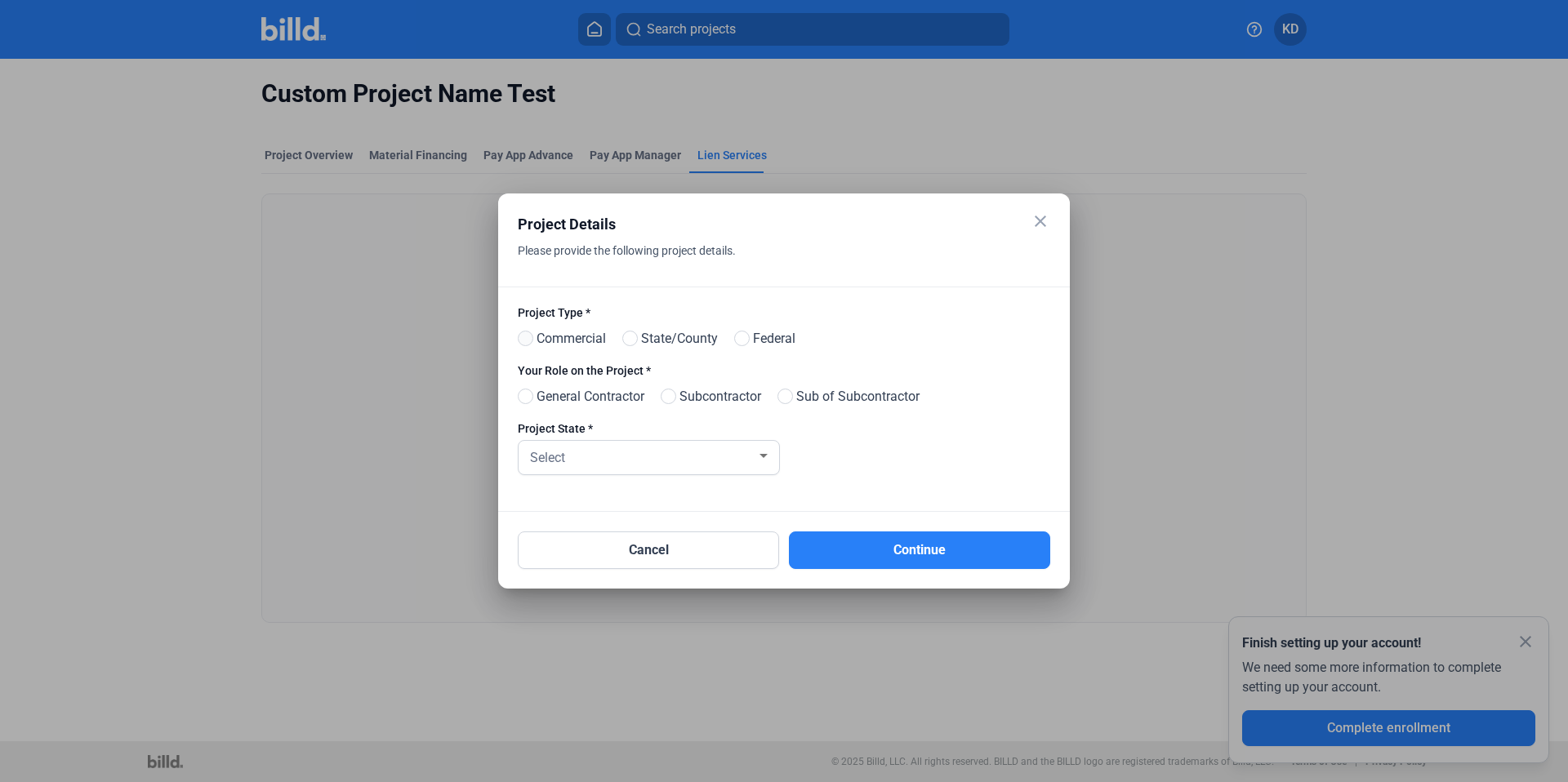
click at [532, 334] on span at bounding box center [525, 338] width 16 height 16
click at [530, 334] on input "Commercial" at bounding box center [523, 339] width 12 height 12
radio input "true"
click at [676, 397] on span at bounding box center [669, 396] width 16 height 16
click at [673, 397] on input "Subcontractor" at bounding box center [667, 397] width 12 height 12
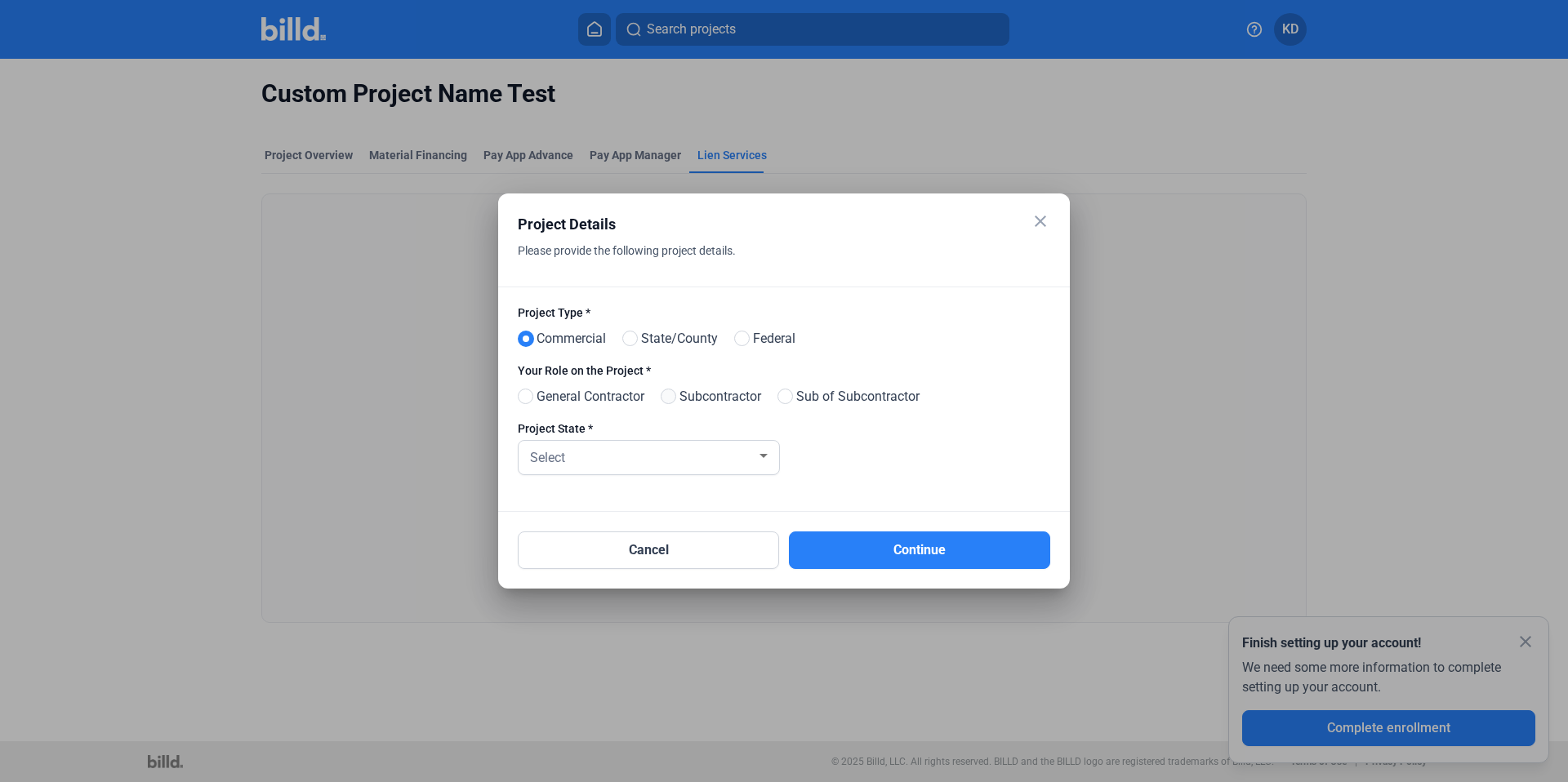
radio input "true"
click at [655, 463] on div "Select" at bounding box center [641, 456] width 229 height 23
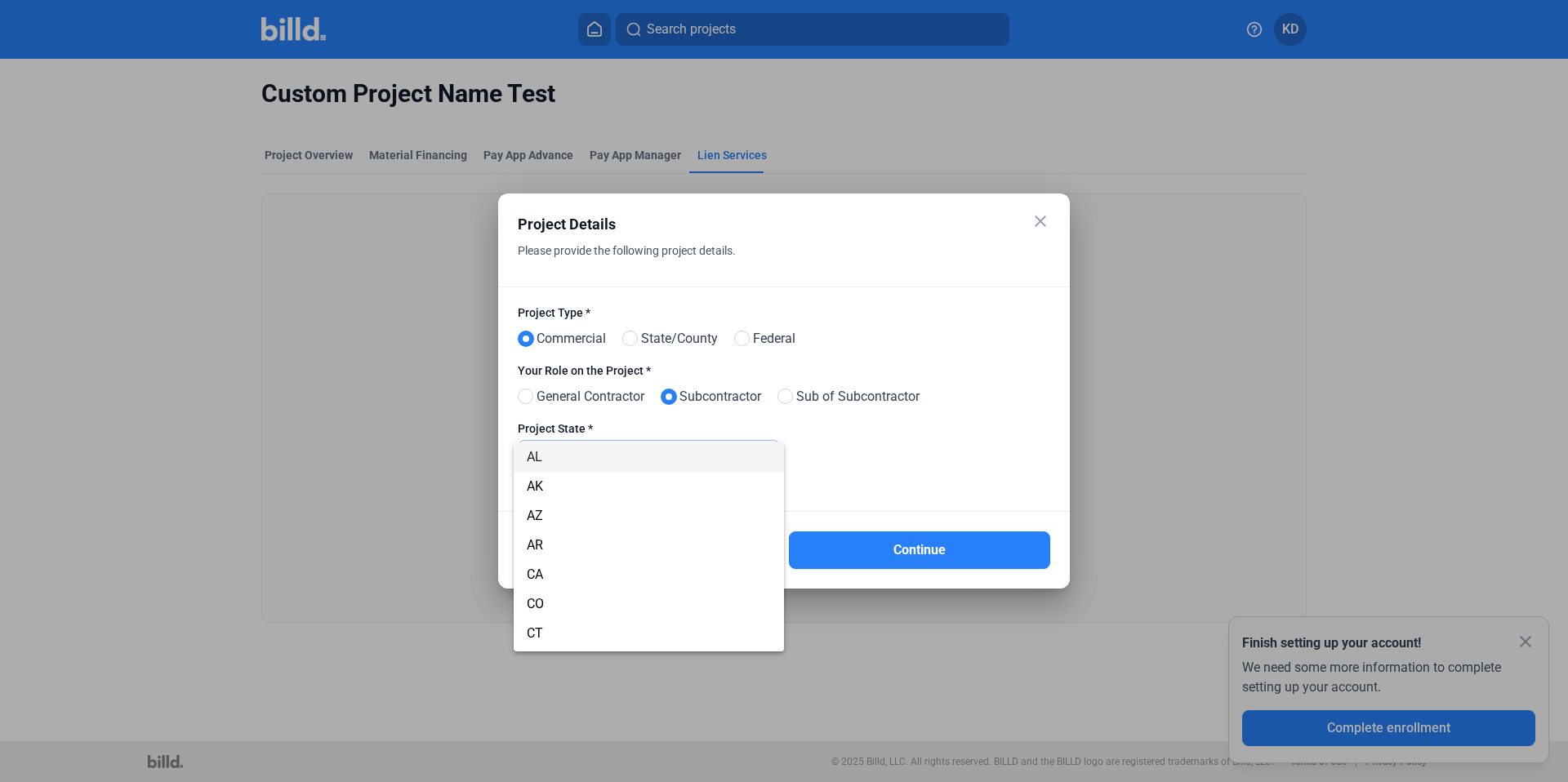
scroll to position [1085, 0]
click at [556, 633] on span "[GEOGRAPHIC_DATA]" at bounding box center [649, 637] width 244 height 30
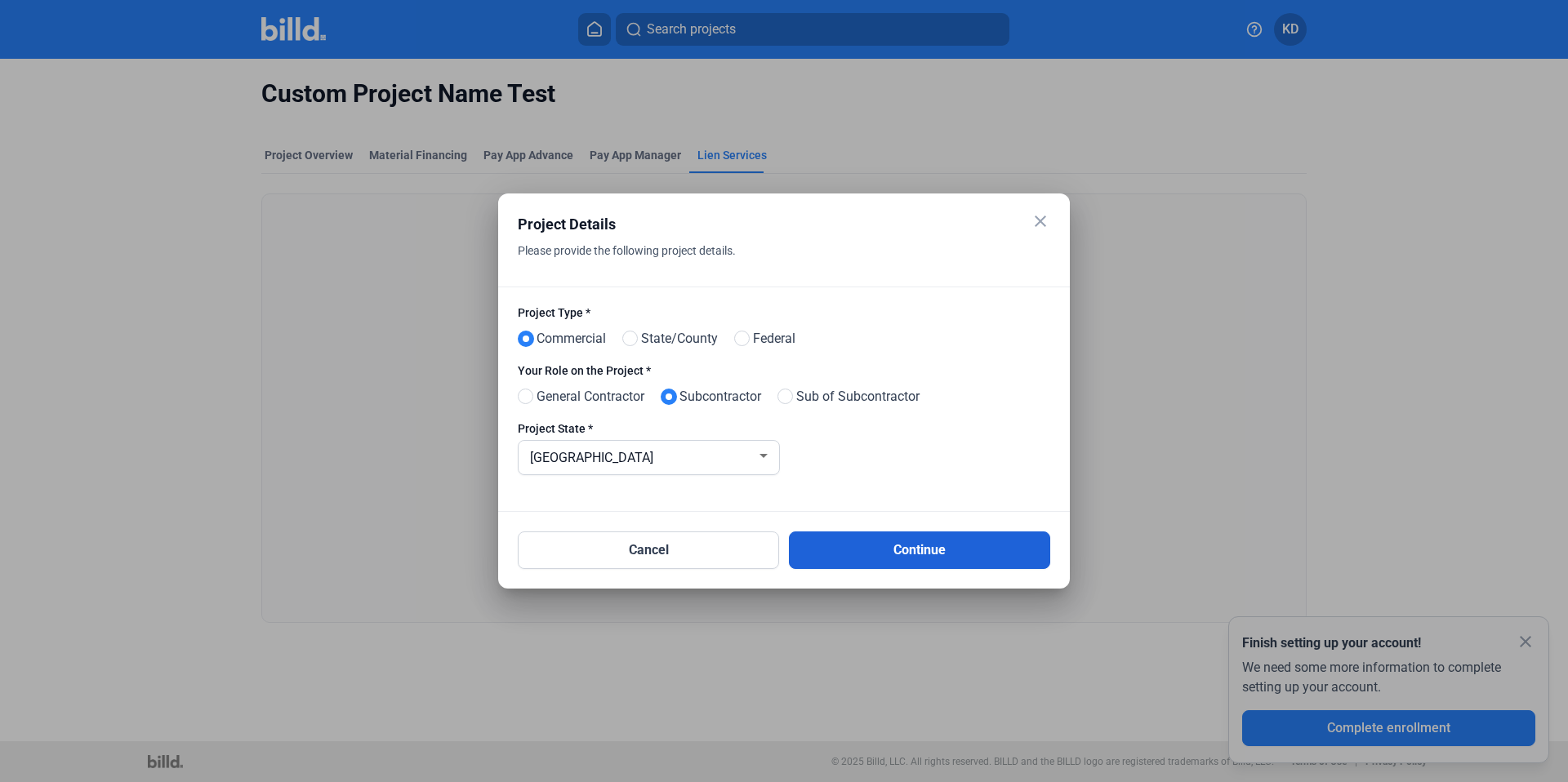
click at [927, 564] on button "Continue" at bounding box center [920, 551] width 262 height 37
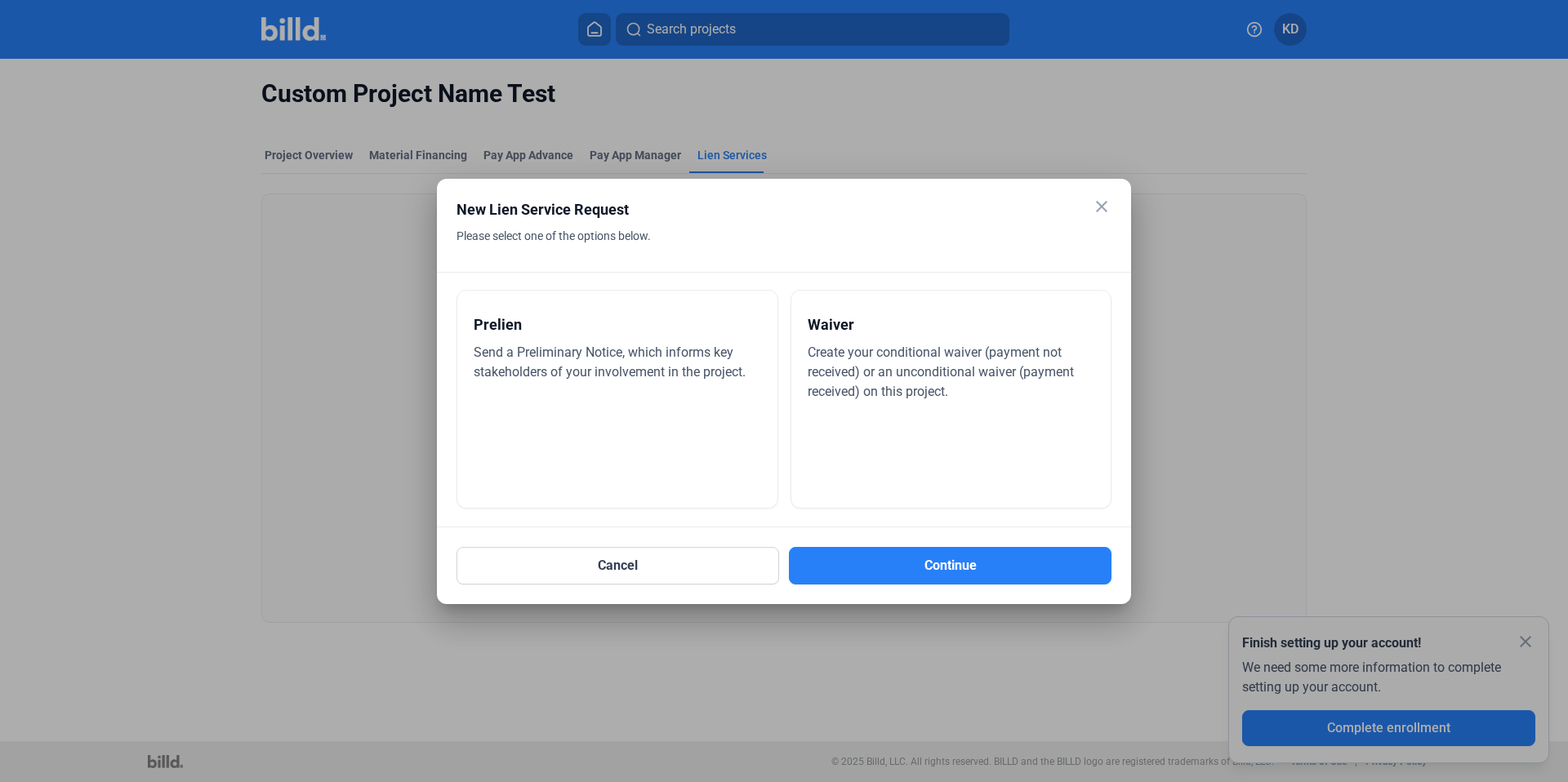
click at [642, 452] on div "Prelien Send a Preliminary Notice, which informs key stakeholders of your invol…" at bounding box center [617, 399] width 322 height 219
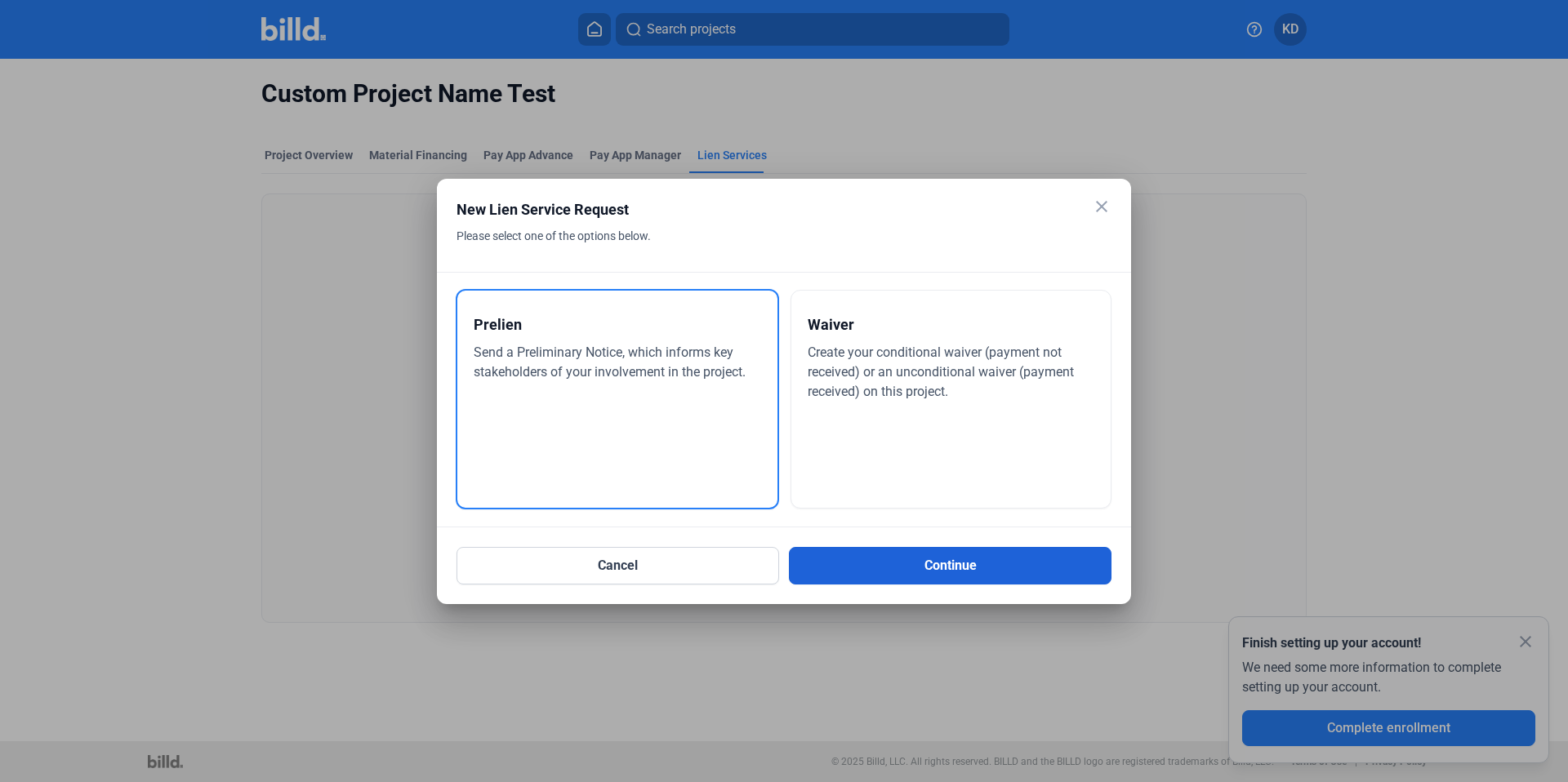
click at [871, 566] on button "Continue" at bounding box center [950, 566] width 323 height 37
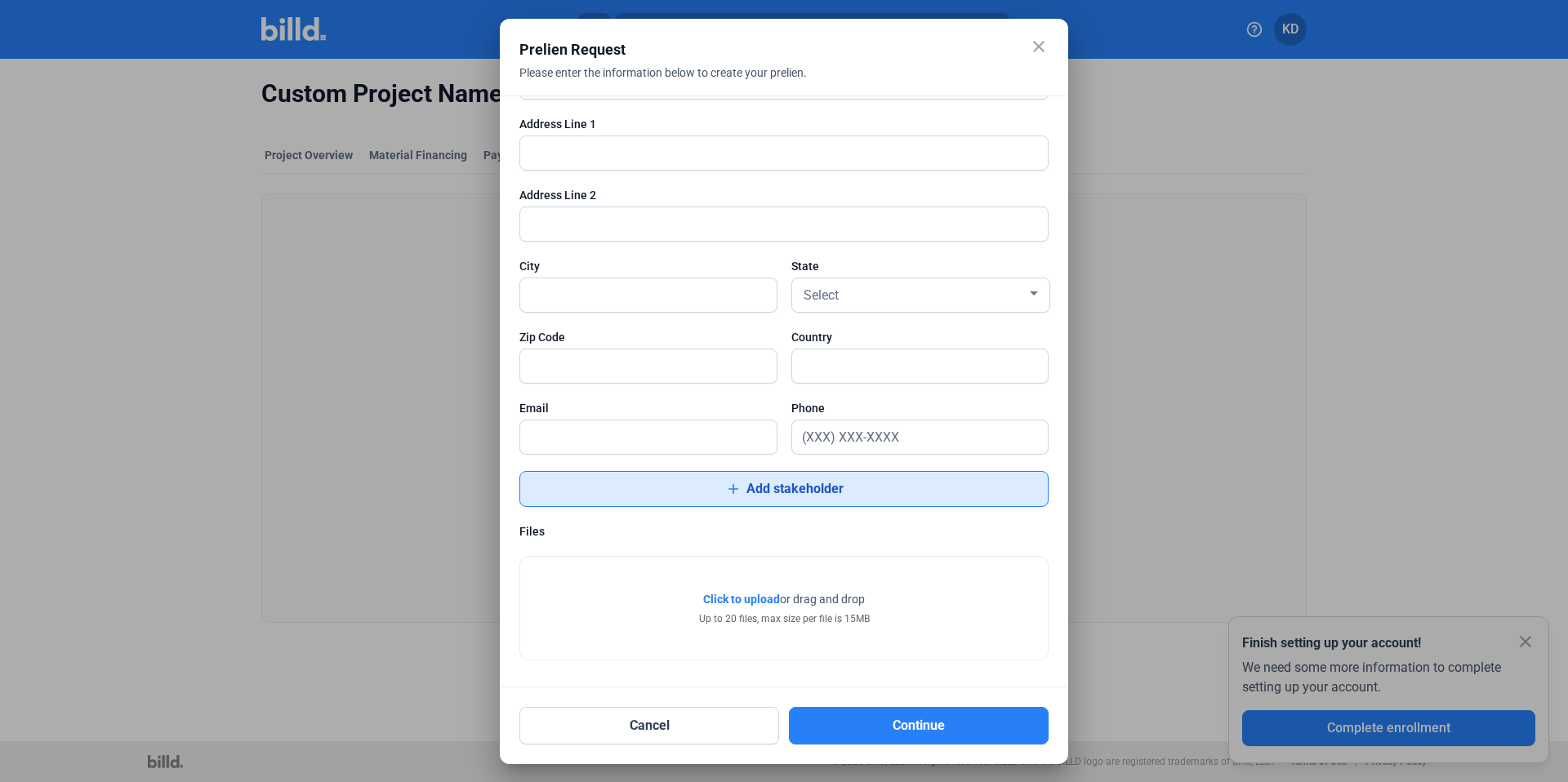
scroll to position [1742, 0]
click at [689, 478] on button "add Add stakeholder" at bounding box center [784, 488] width 529 height 36
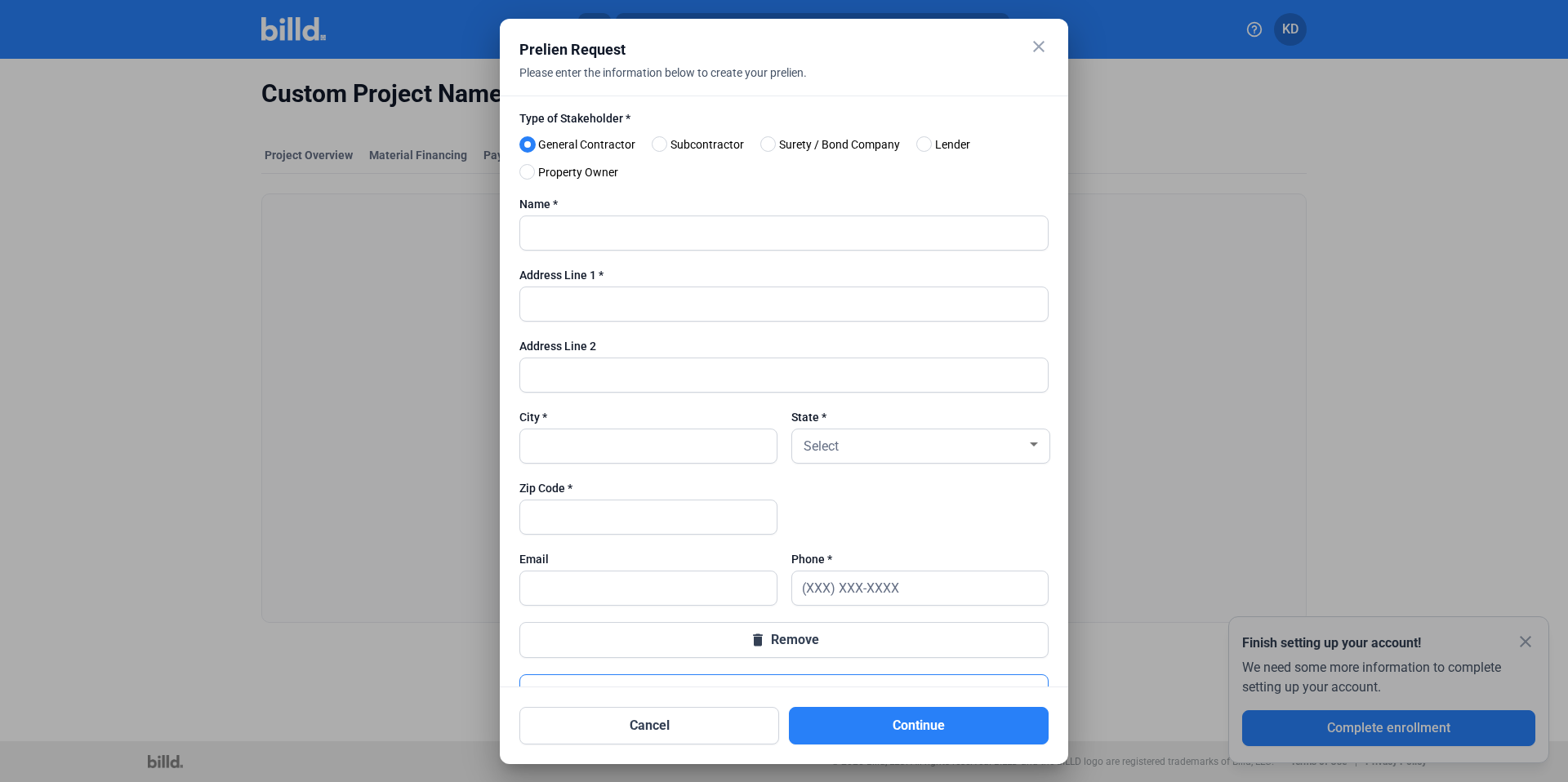
scroll to position [2342, 0]
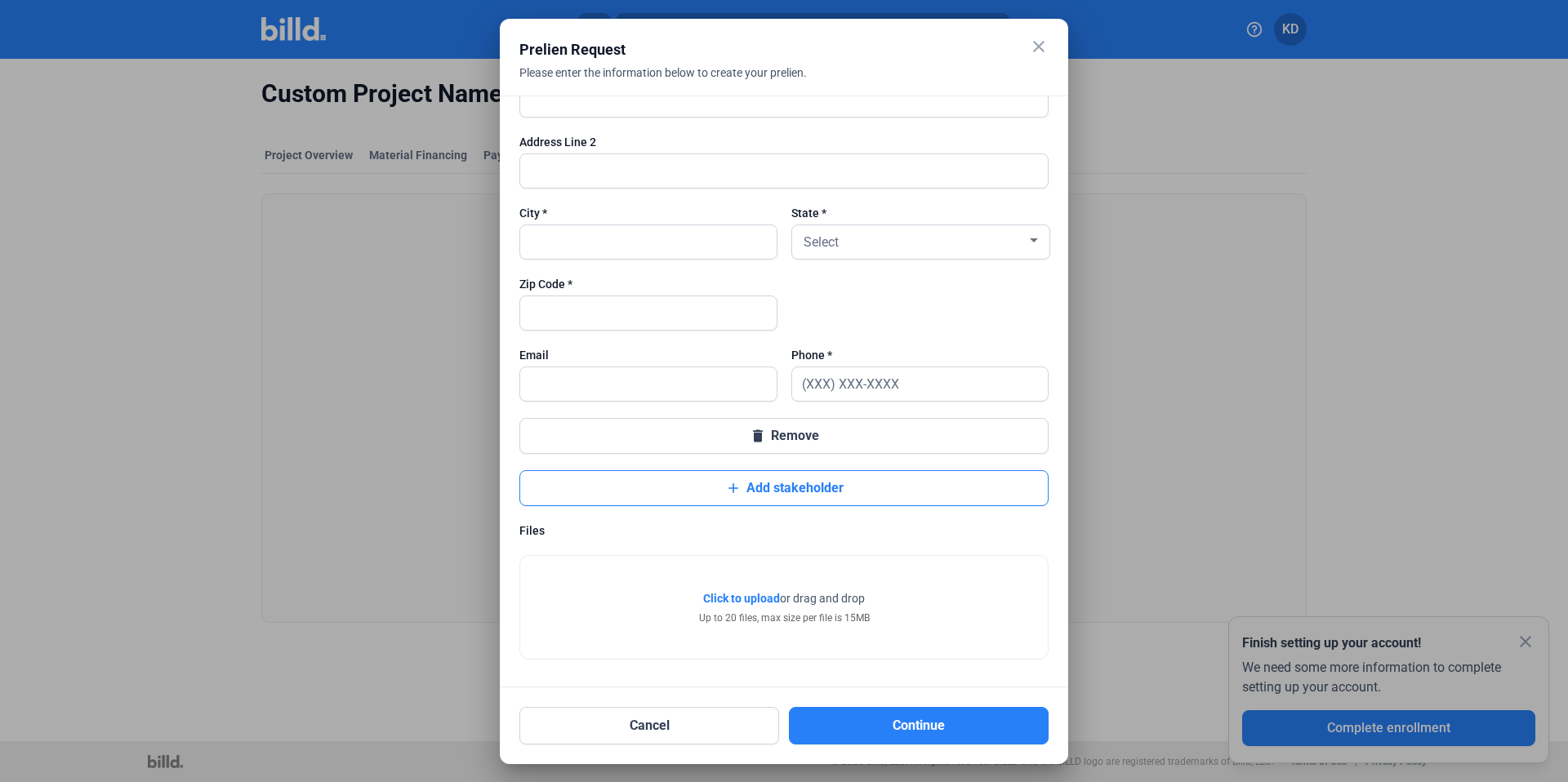
click at [1042, 45] on mat-icon "close" at bounding box center [1039, 46] width 20 height 20
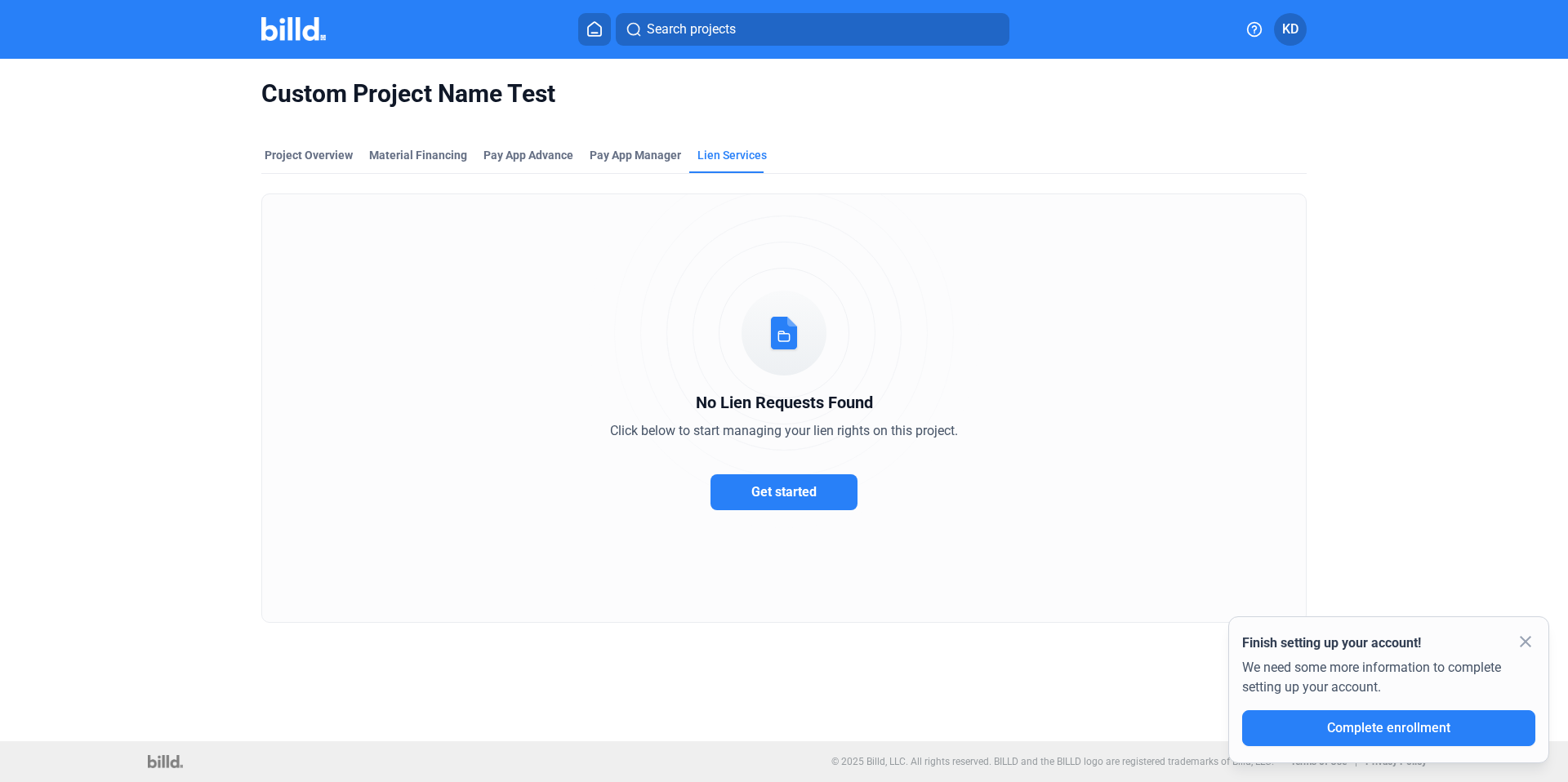
click at [755, 499] on span "Get started" at bounding box center [784, 492] width 65 height 16
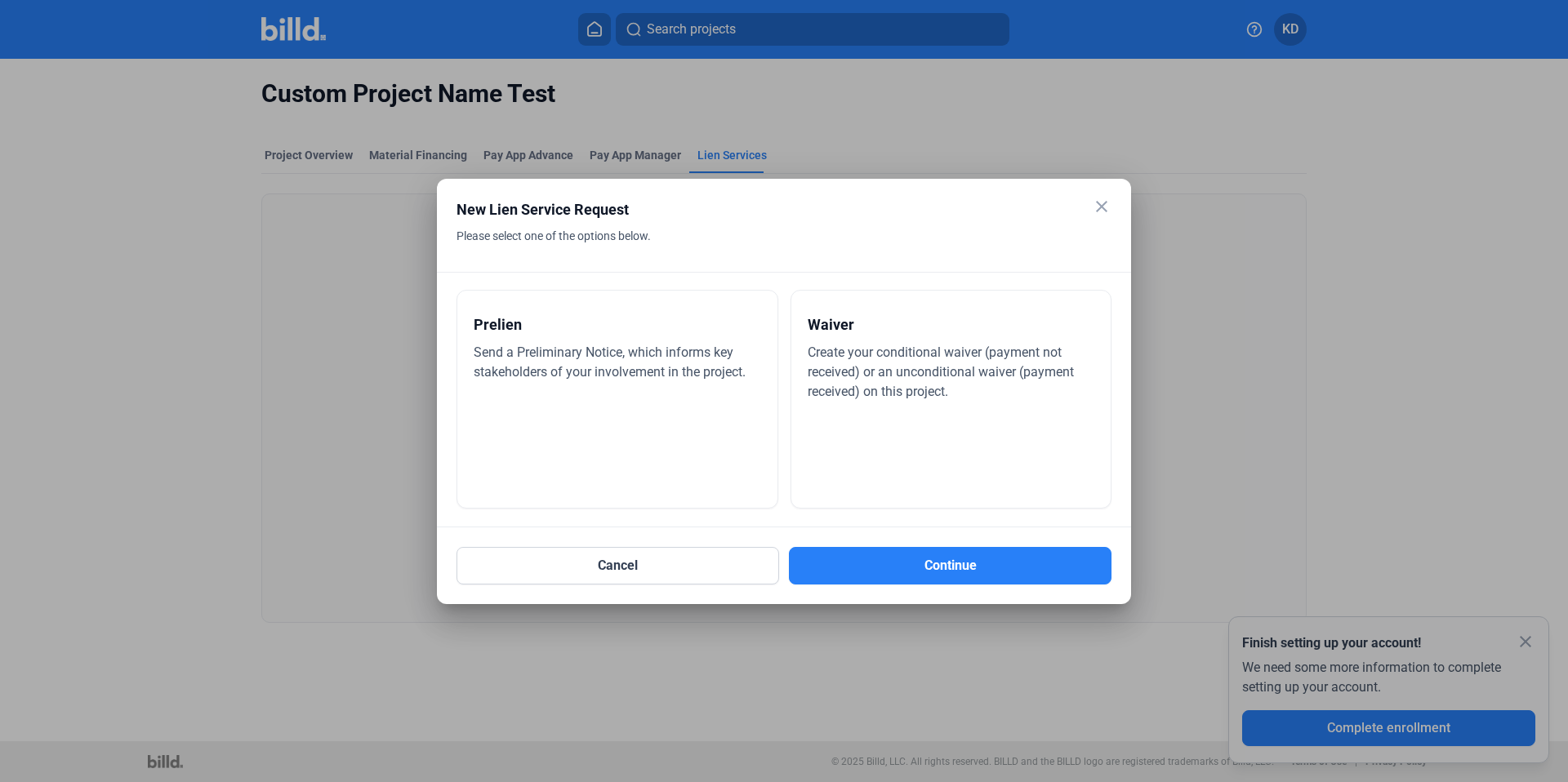
click at [863, 402] on div "Waiver Create your conditional waiver (payment not received) or an unconditiona…" at bounding box center [951, 399] width 322 height 219
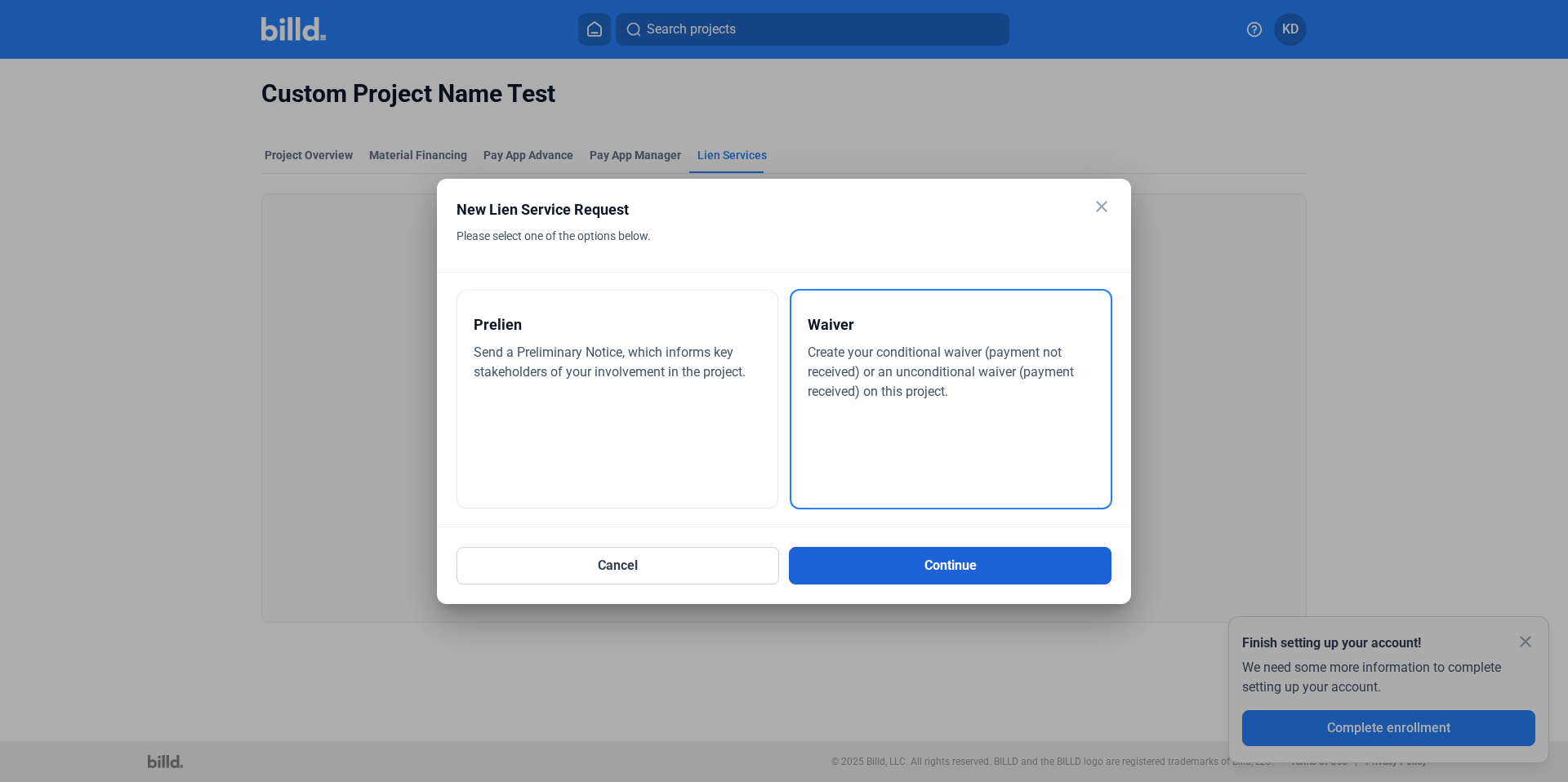
click at [952, 571] on button "Continue" at bounding box center [950, 566] width 323 height 37
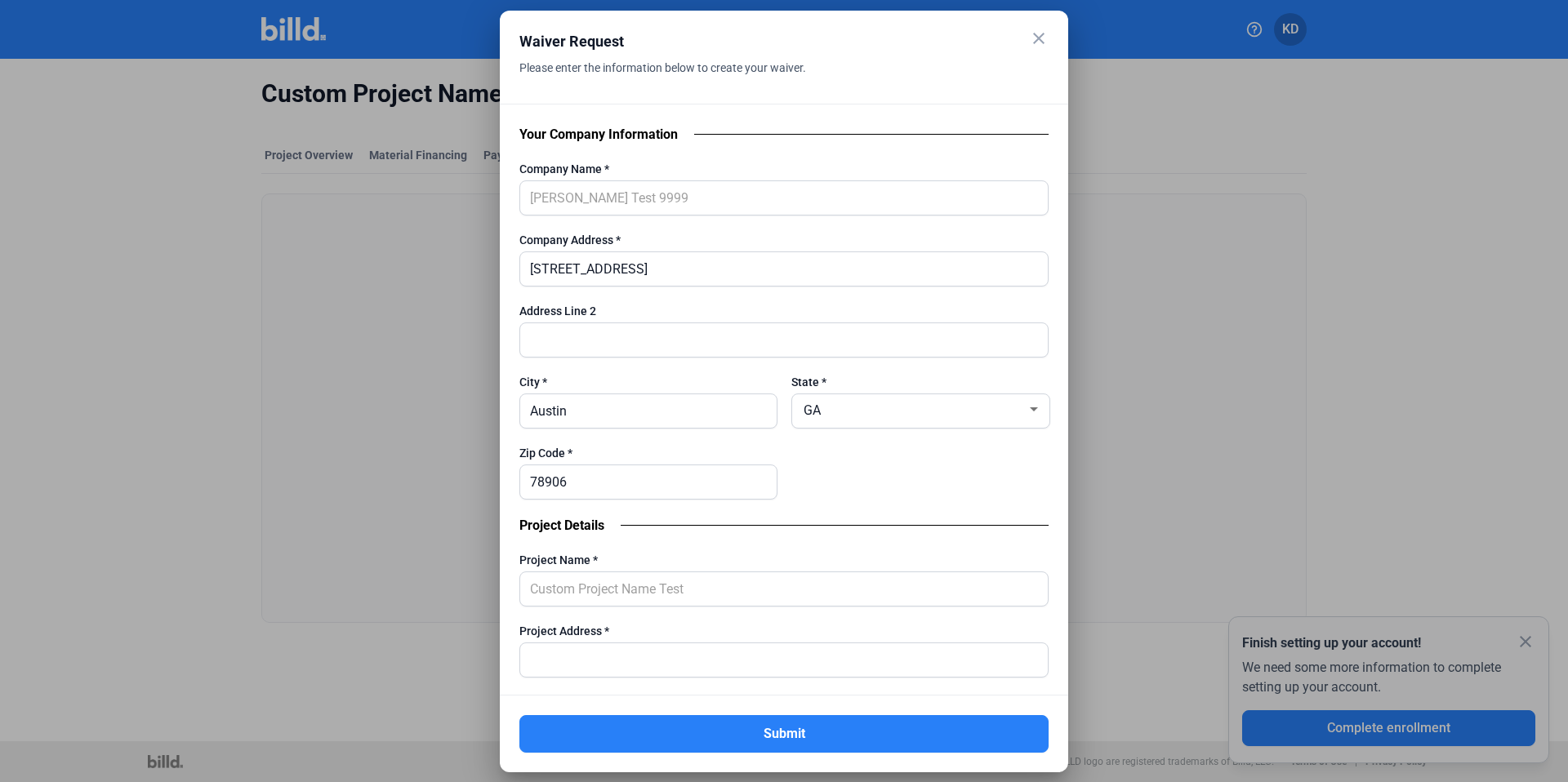
scroll to position [0, 0]
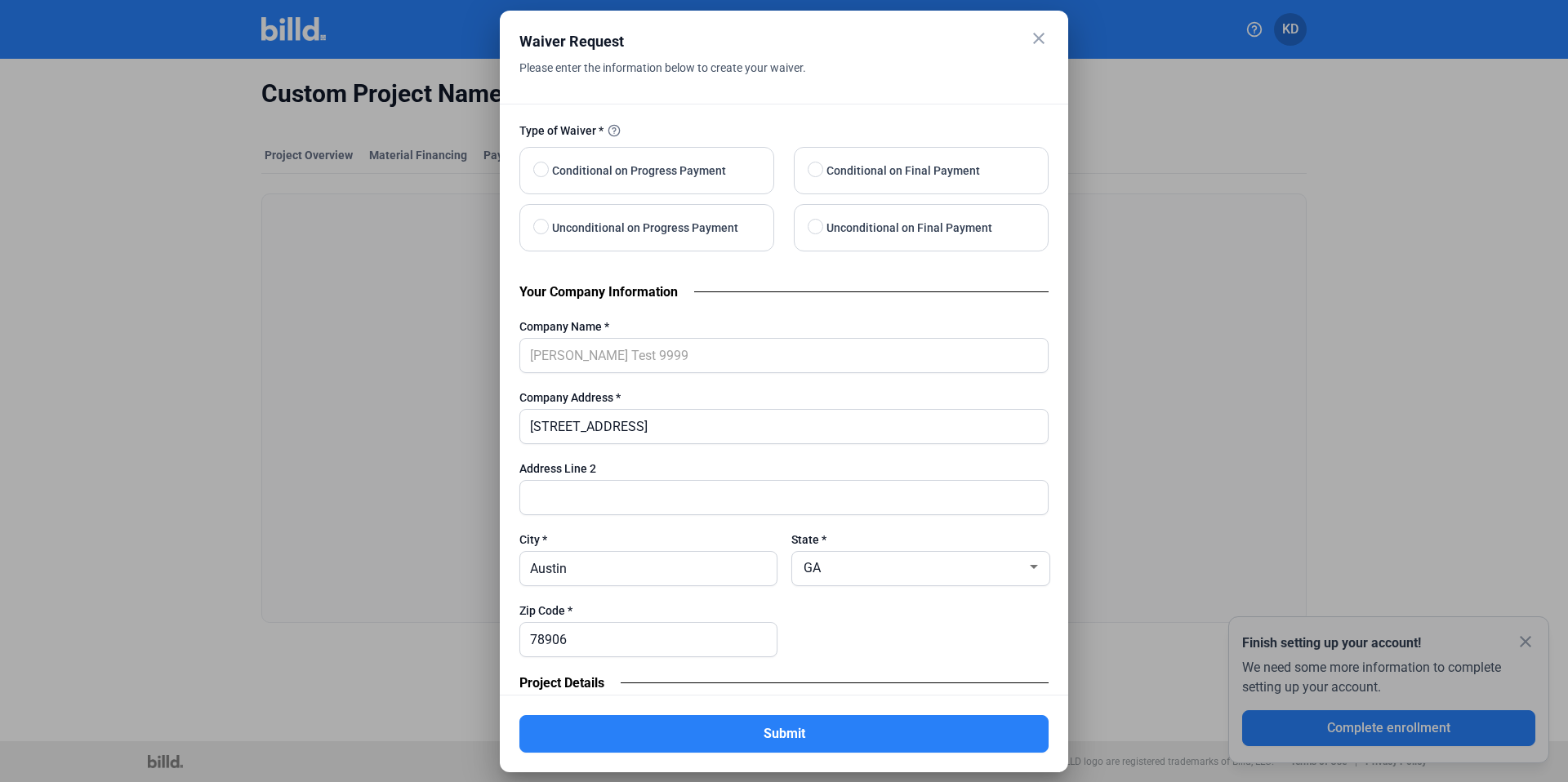
click at [1034, 41] on mat-icon "close" at bounding box center [1039, 38] width 20 height 20
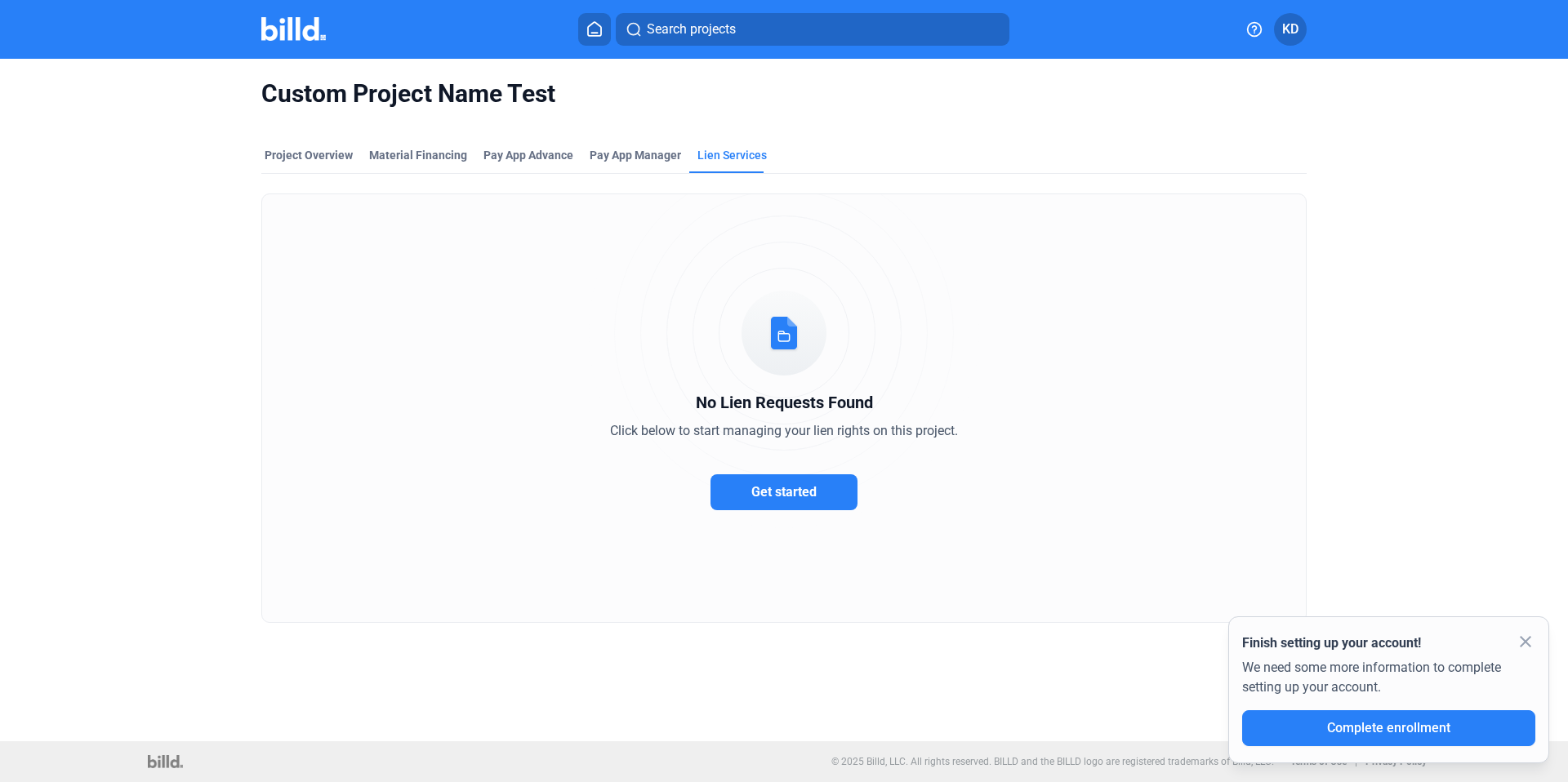
click at [787, 492] on span "Get started" at bounding box center [784, 492] width 65 height 16
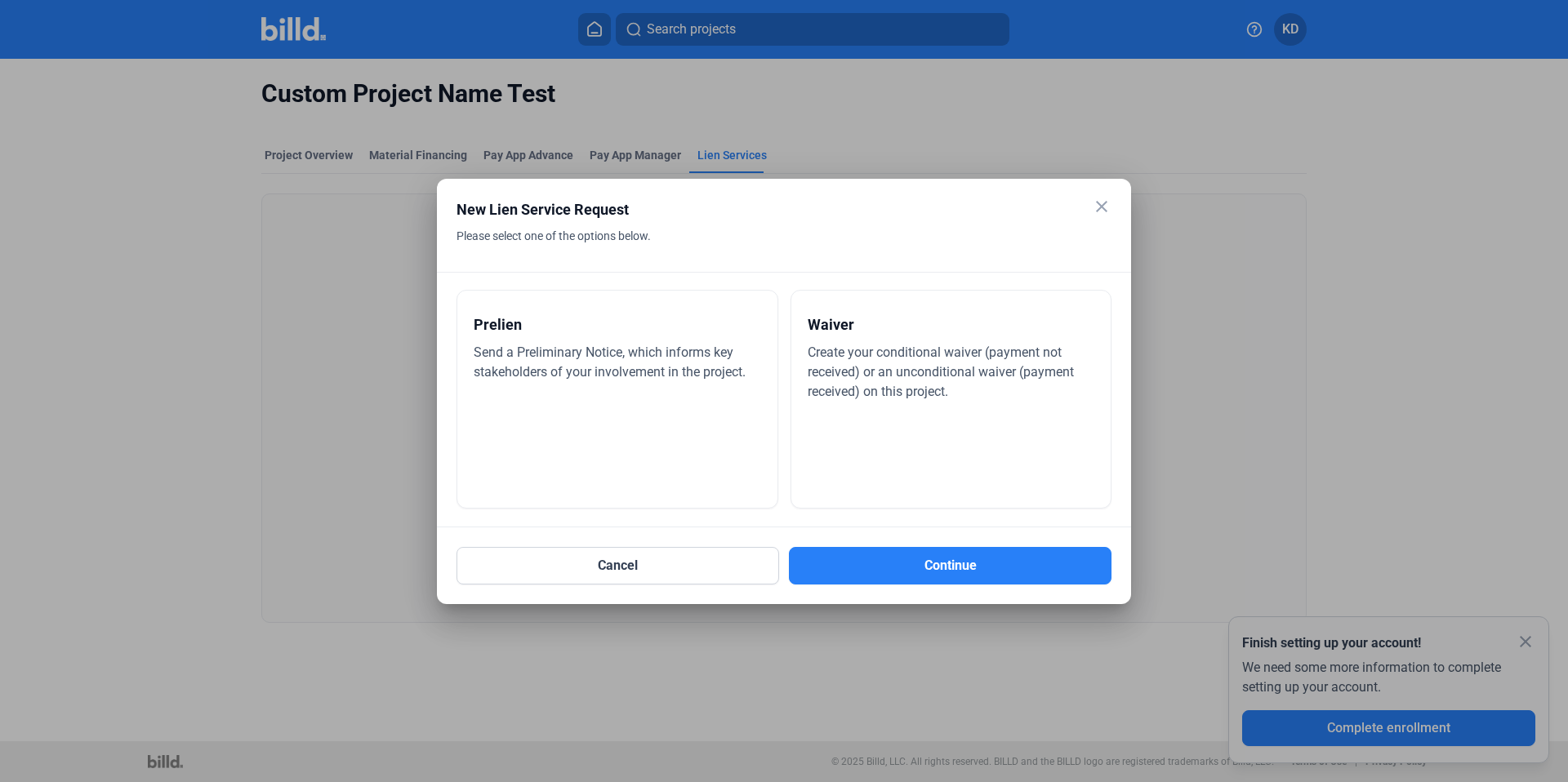
click at [637, 392] on div "Prelien Send a Preliminary Notice, which informs key stakeholders of your invol…" at bounding box center [617, 399] width 322 height 219
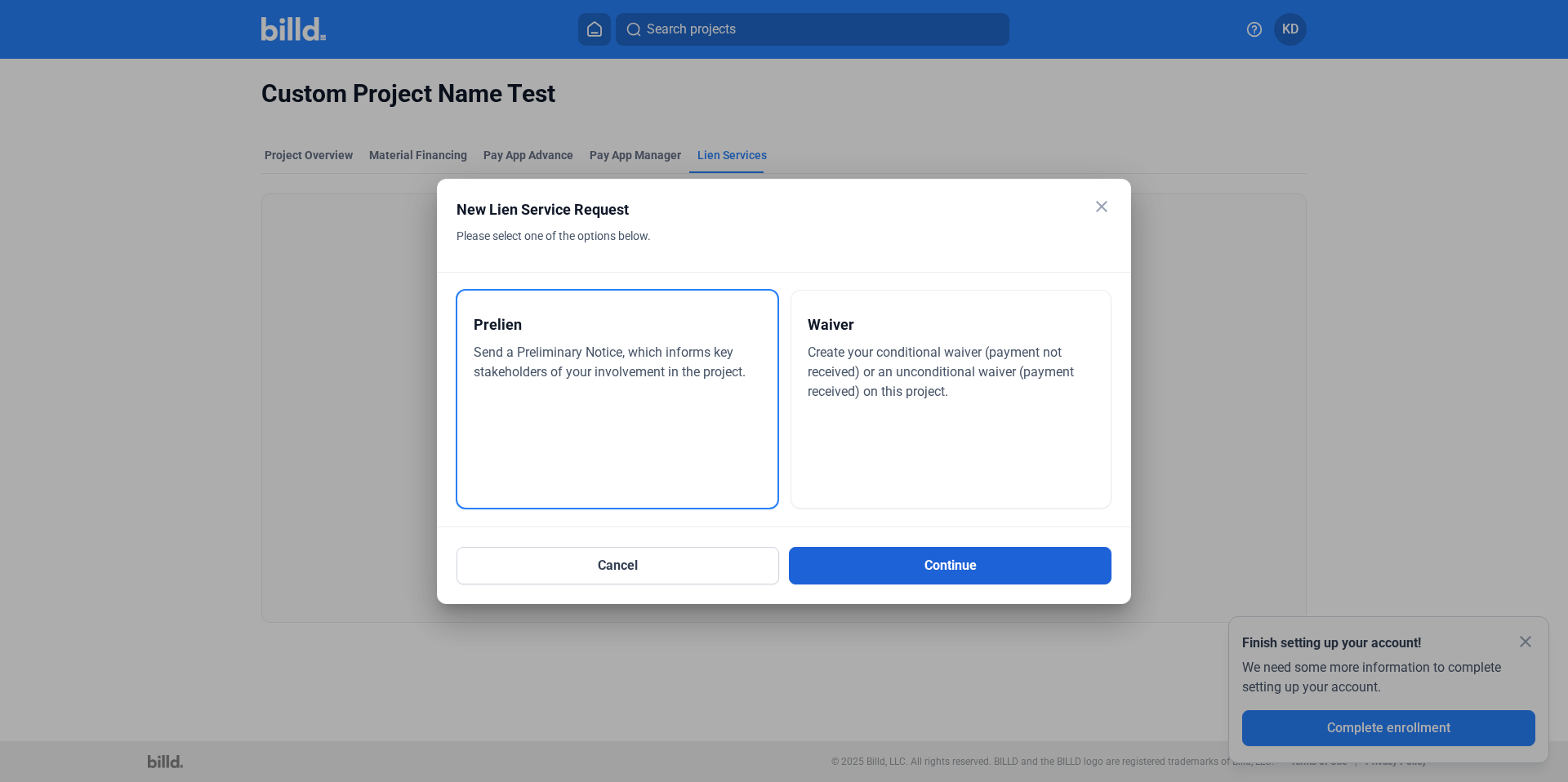
click at [943, 577] on button "Continue" at bounding box center [950, 566] width 323 height 37
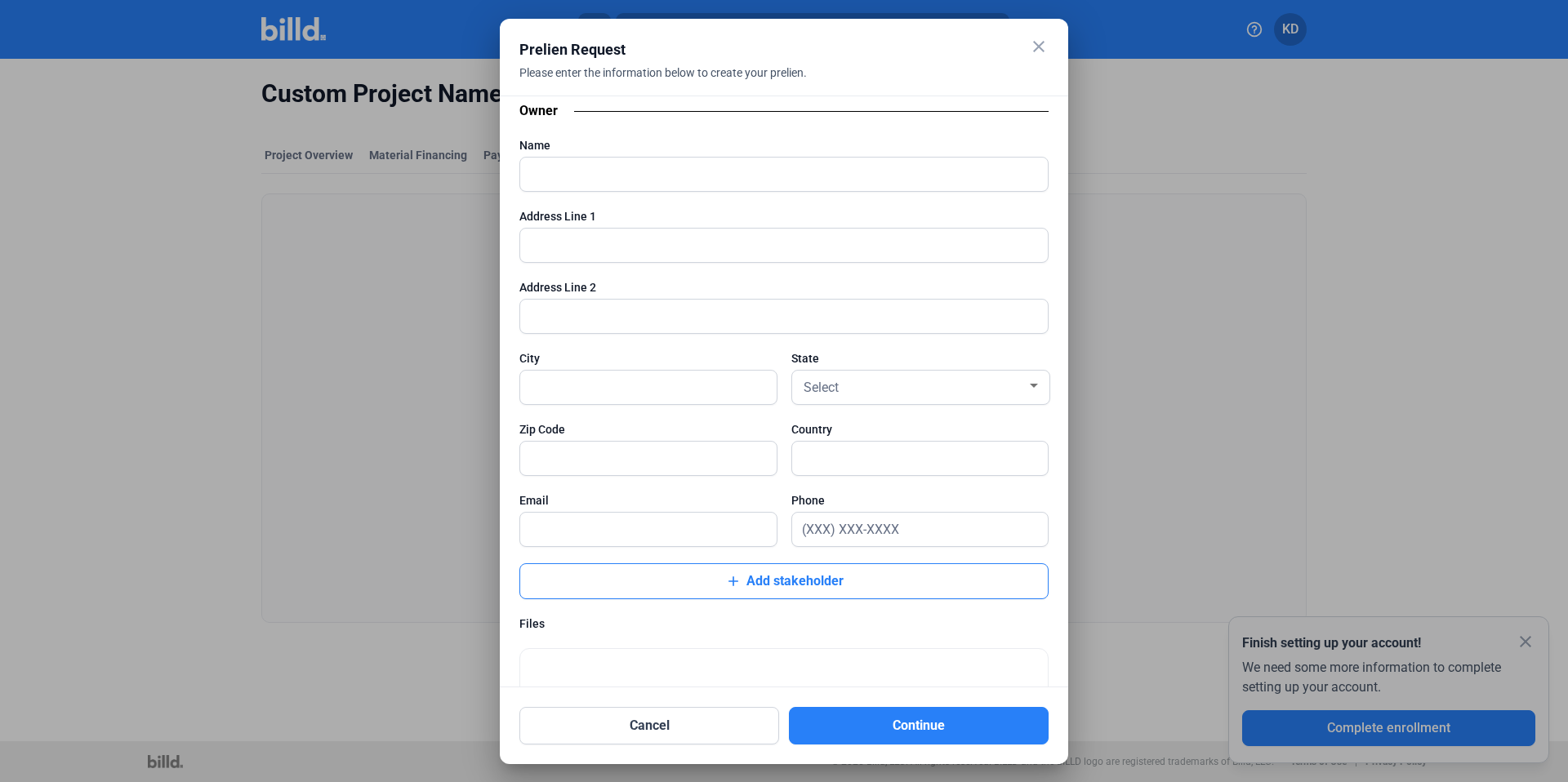
scroll to position [1742, 0]
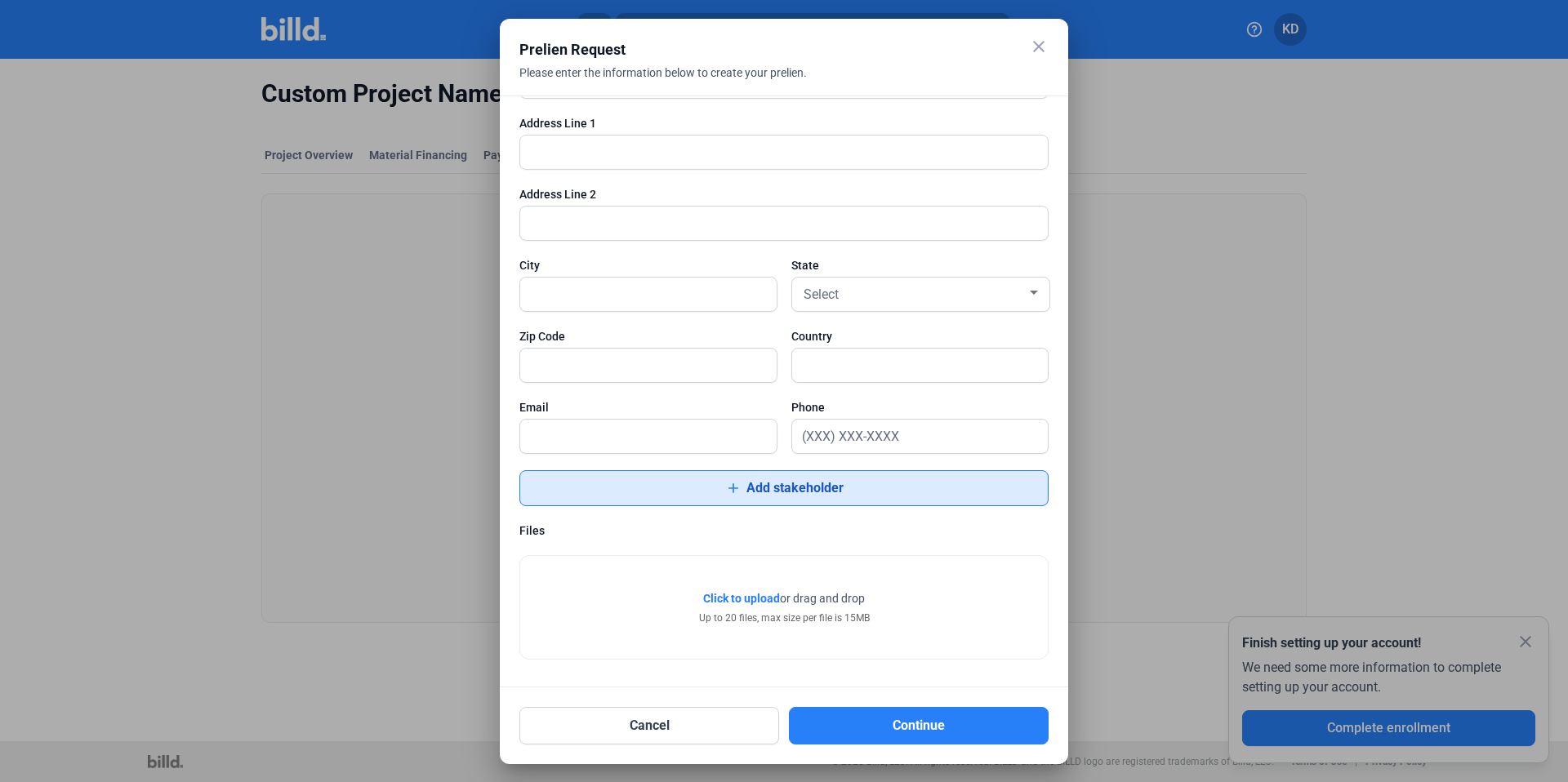
click at [866, 488] on button "add Add stakeholder" at bounding box center [784, 488] width 529 height 36
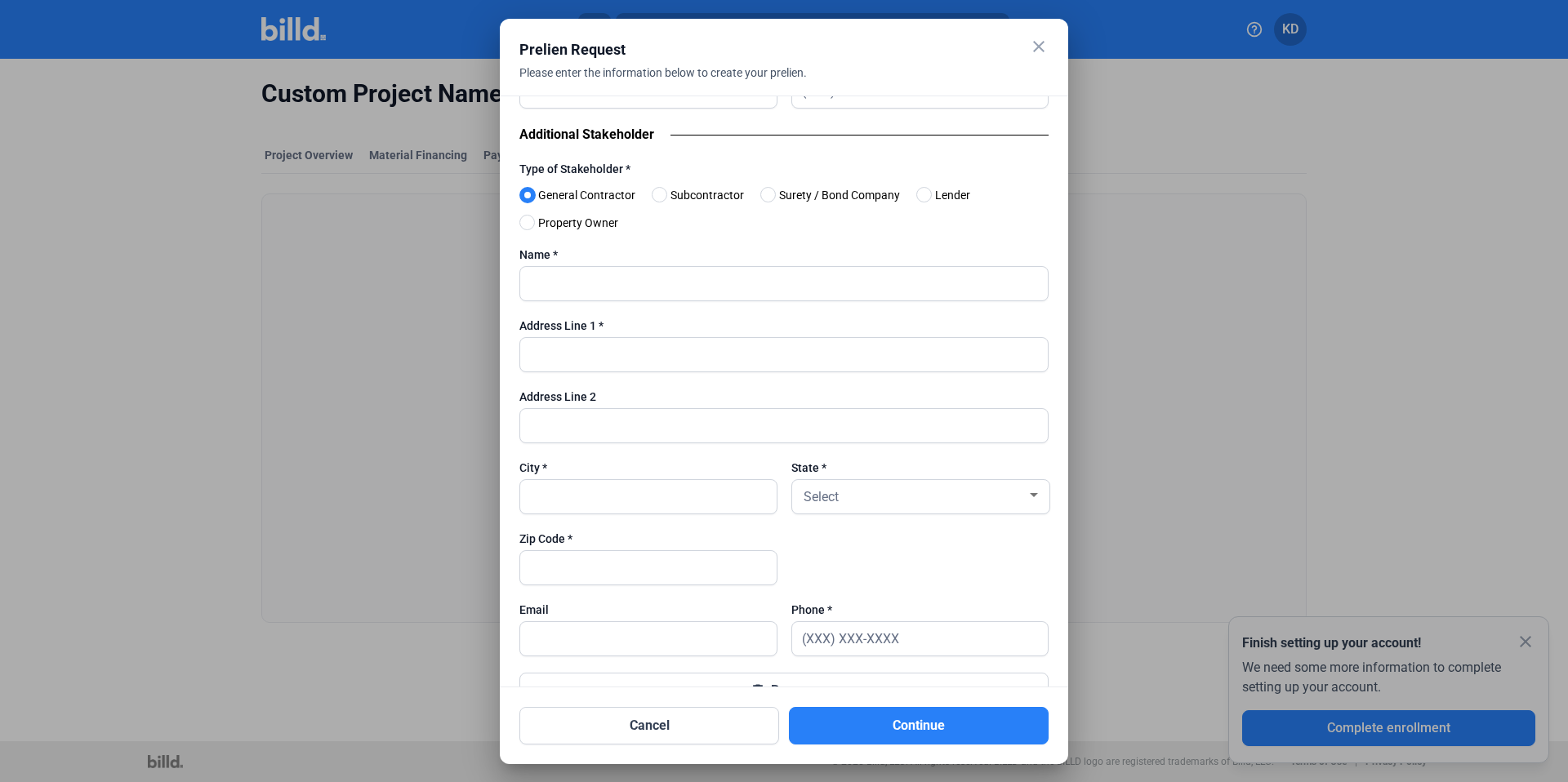
scroll to position [2110, 0]
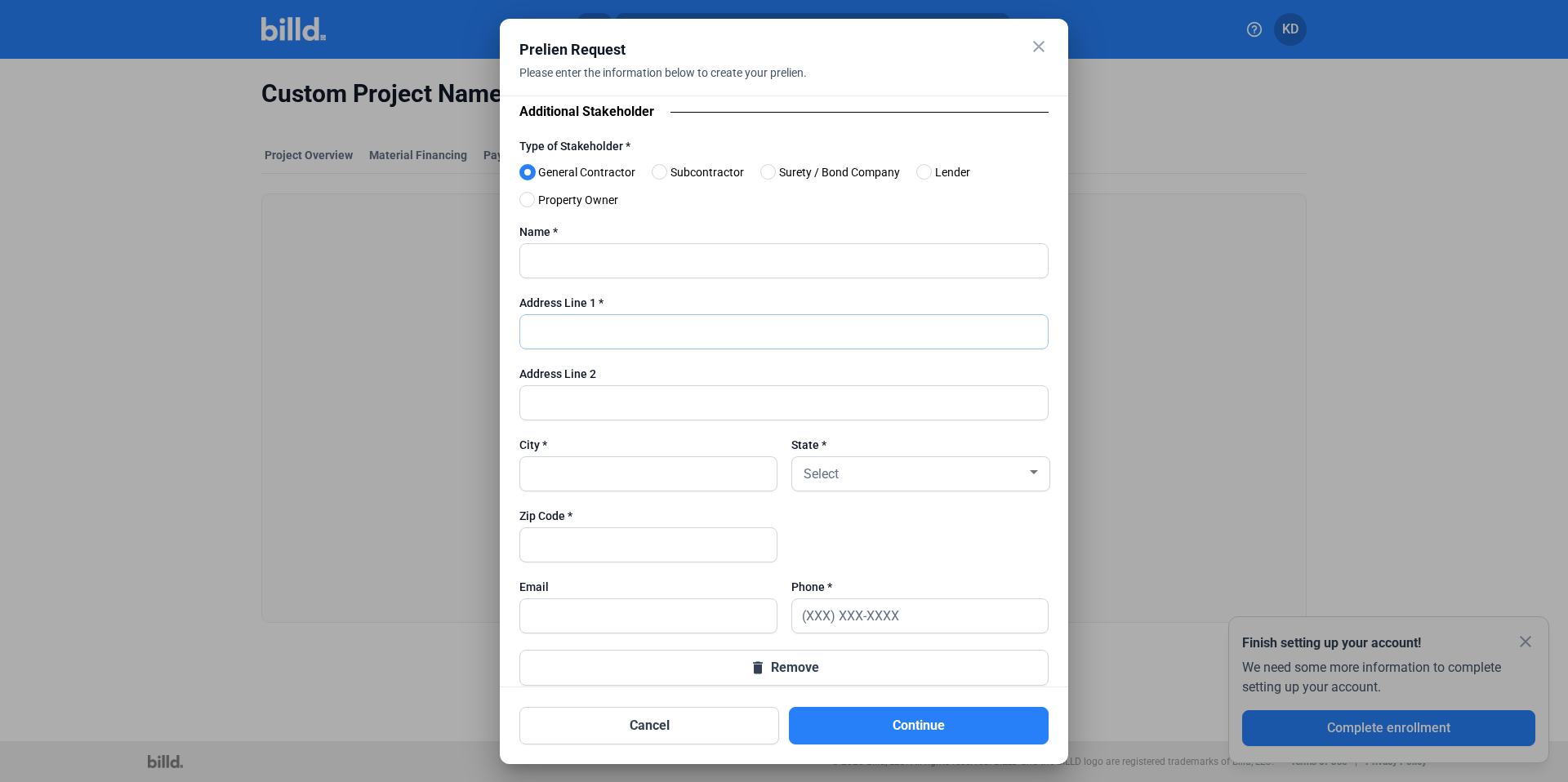
click at [644, 334] on input "text" at bounding box center [784, 331] width 527 height 33
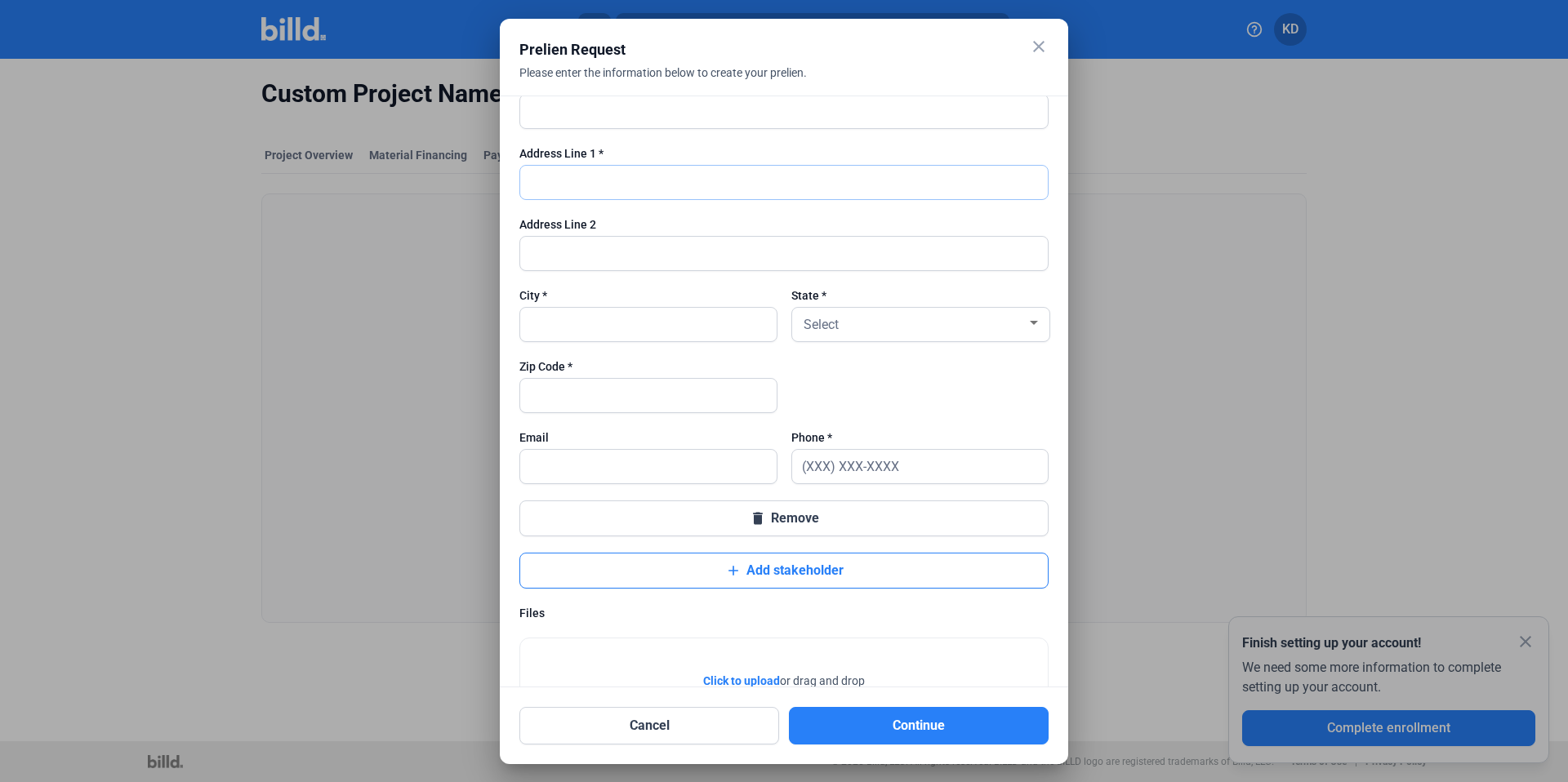
scroll to position [2342, 0]
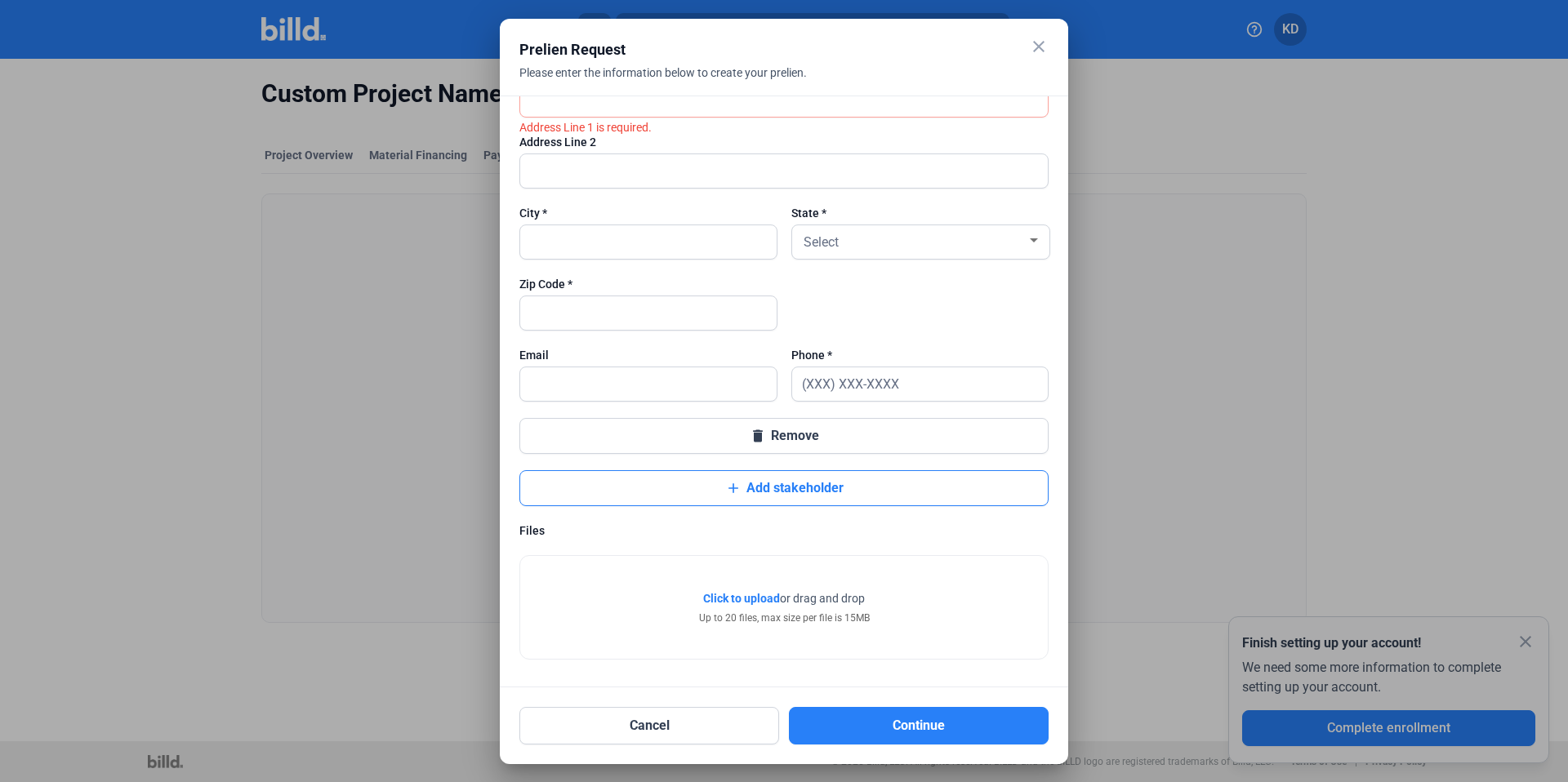
click at [910, 324] on div at bounding box center [921, 312] width 258 height 71
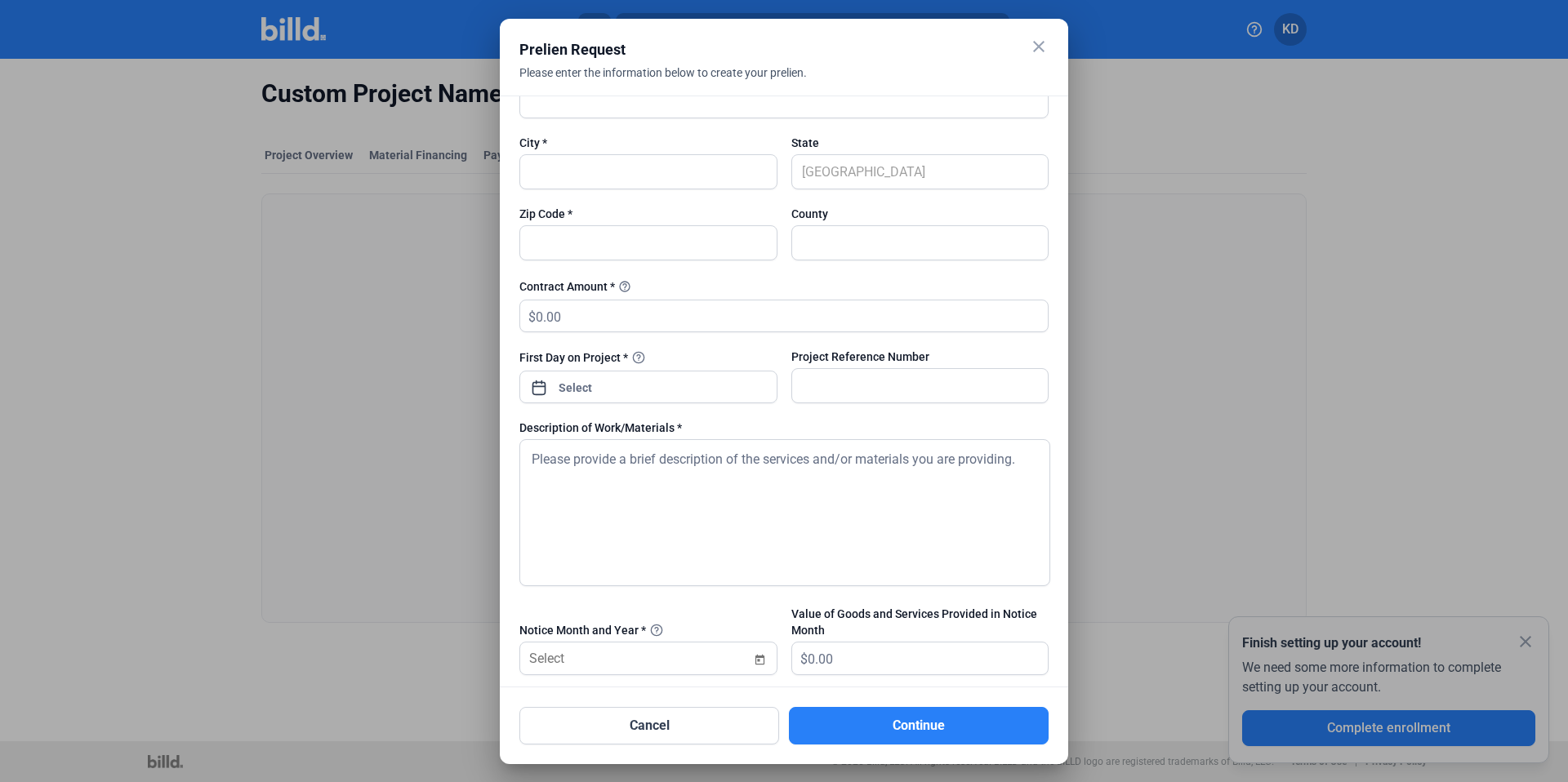
scroll to position [310, 0]
click at [823, 498] on textarea at bounding box center [785, 513] width 531 height 147
click at [840, 395] on input "text" at bounding box center [920, 388] width 257 height 33
